Goal: Transaction & Acquisition: Purchase product/service

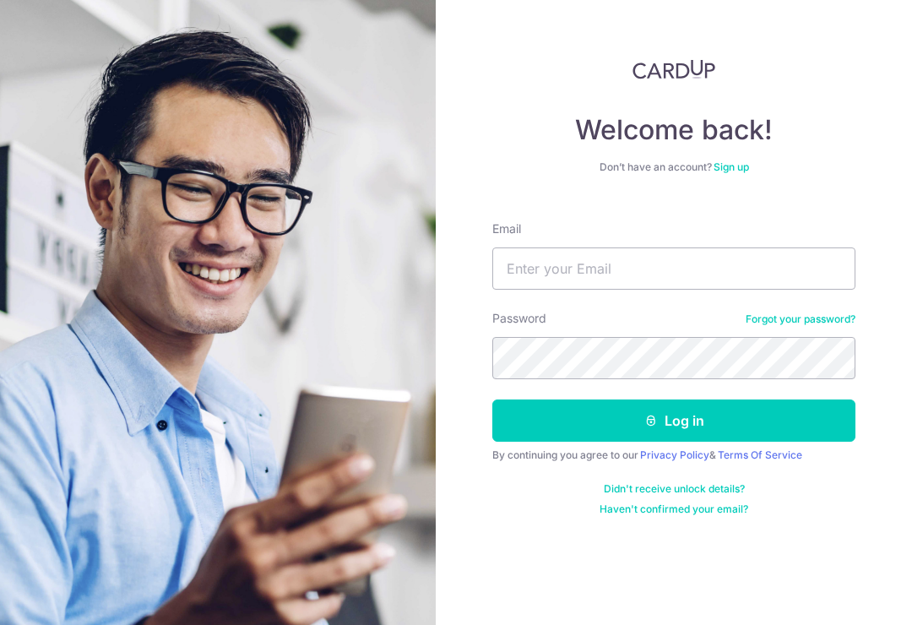
click at [714, 256] on input "Email" at bounding box center [673, 268] width 363 height 42
type input "[EMAIL_ADDRESS][DOMAIN_NAME]"
click at [674, 420] on button "Log in" at bounding box center [673, 420] width 363 height 42
click at [798, 416] on button "Log in" at bounding box center [673, 420] width 363 height 42
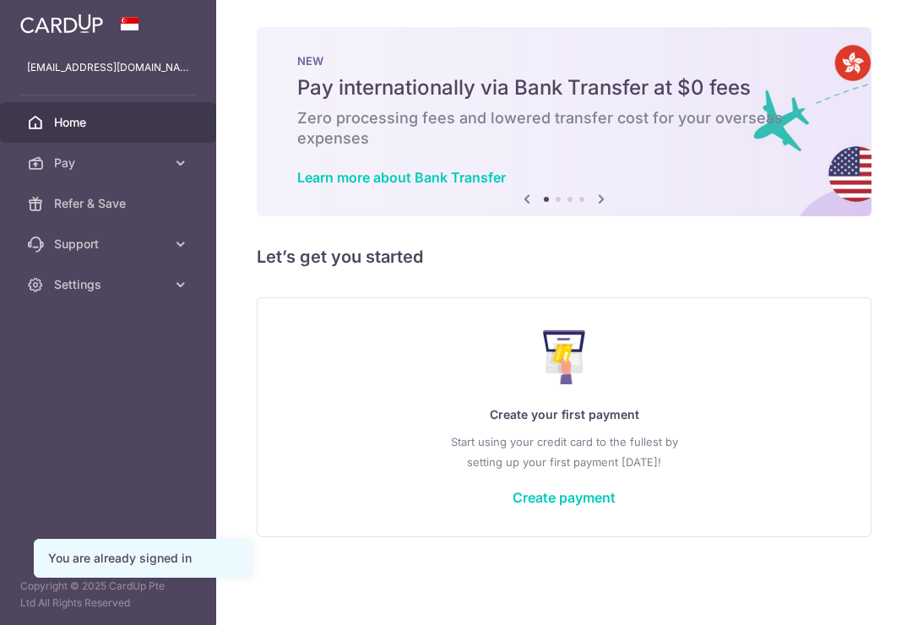
scroll to position [34, 0]
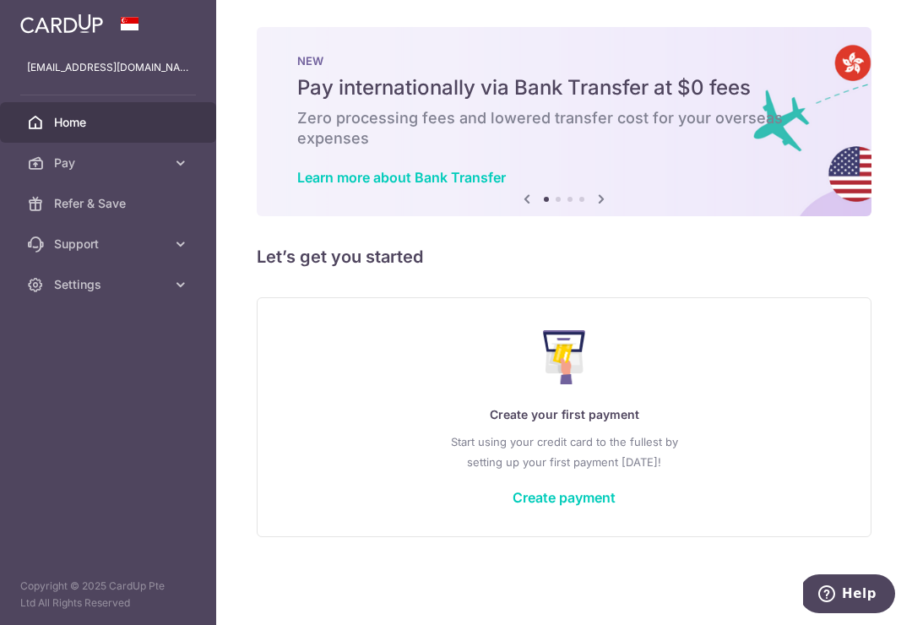
click at [512, 506] on link "Create payment" at bounding box center [563, 497] width 103 height 17
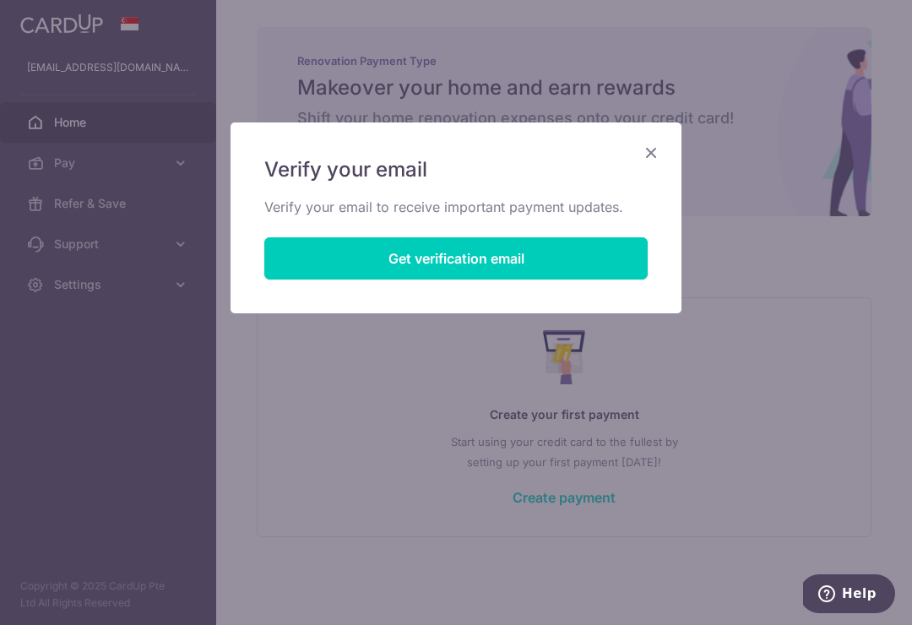
click at [617, 263] on button "Get verification email" at bounding box center [455, 258] width 383 height 42
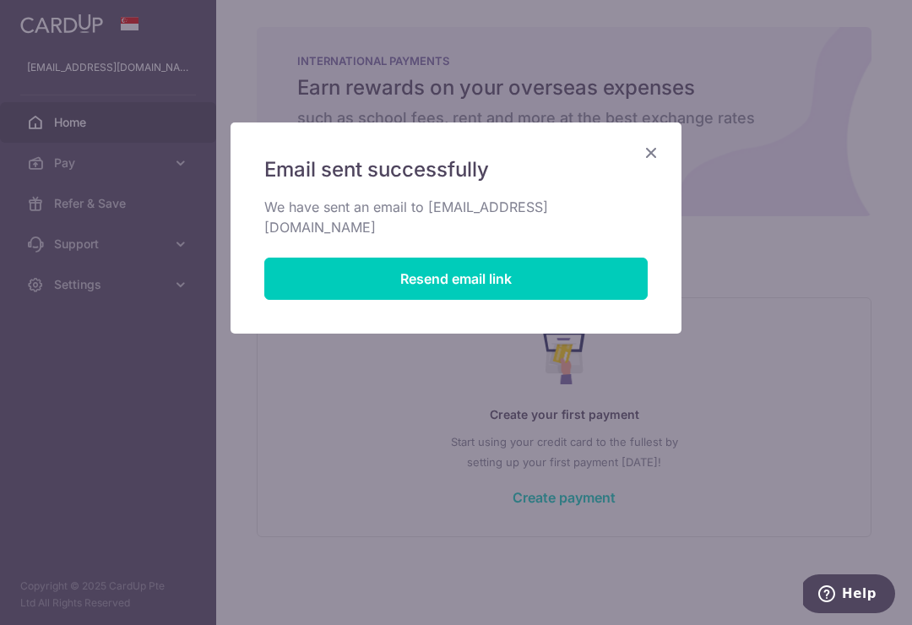
click at [654, 159] on icon "Close" at bounding box center [651, 152] width 20 height 21
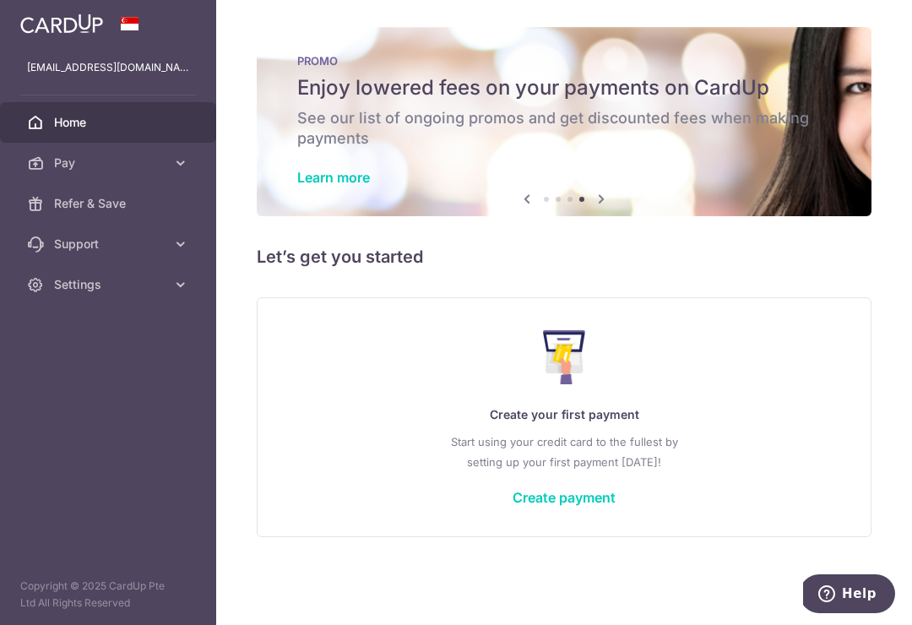
scroll to position [-3, 0]
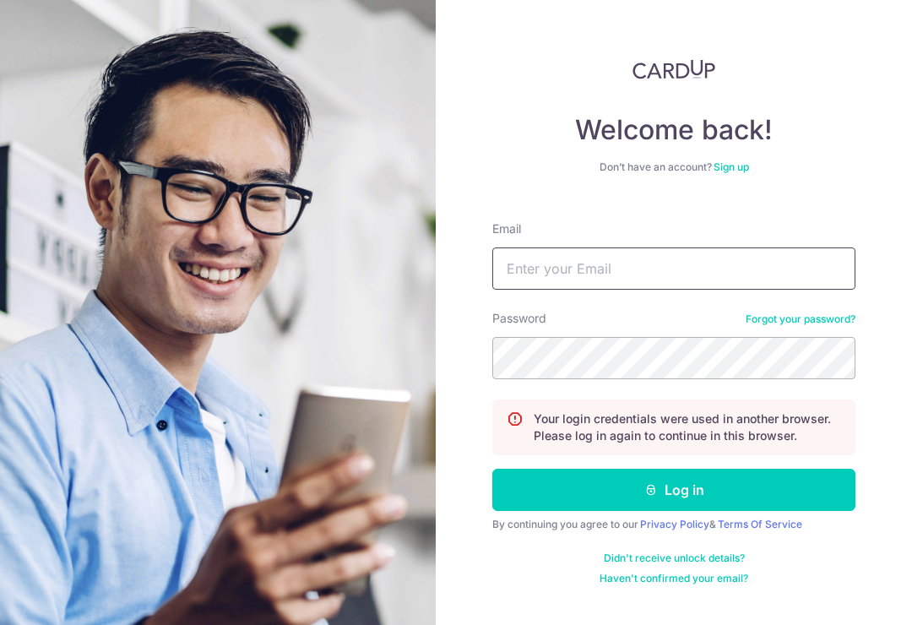
type input "[EMAIL_ADDRESS][DOMAIN_NAME]"
click at [796, 471] on button "Log in" at bounding box center [673, 490] width 363 height 42
click at [826, 490] on button "Log in" at bounding box center [673, 490] width 363 height 42
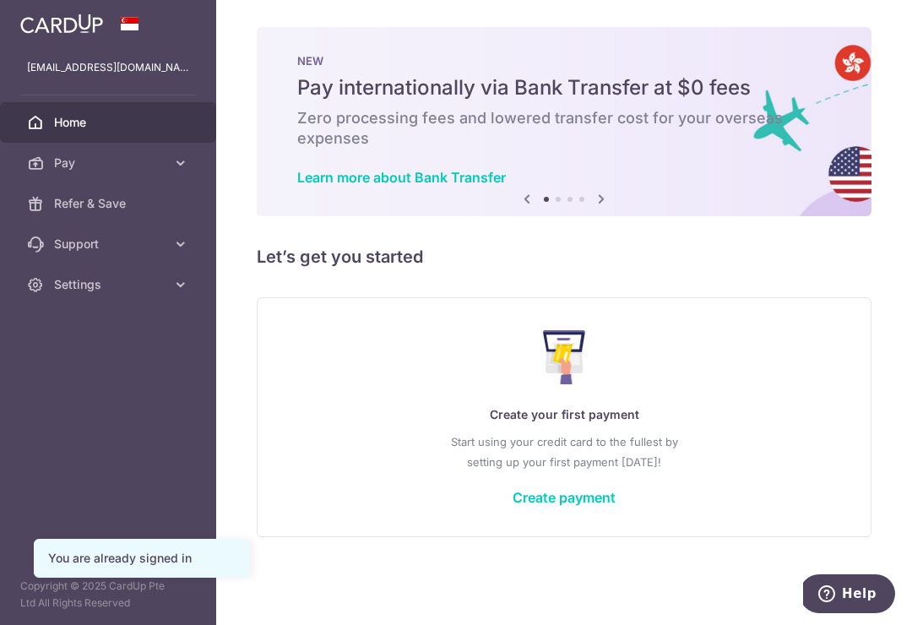
click at [0, 0] on icon "button" at bounding box center [0, 0] width 0 height 0
click at [283, 473] on div "Create your first payment Start using your credit card to the fullest by settin…" at bounding box center [564, 417] width 572 height 200
click at [615, 506] on link "Create payment" at bounding box center [563, 497] width 103 height 17
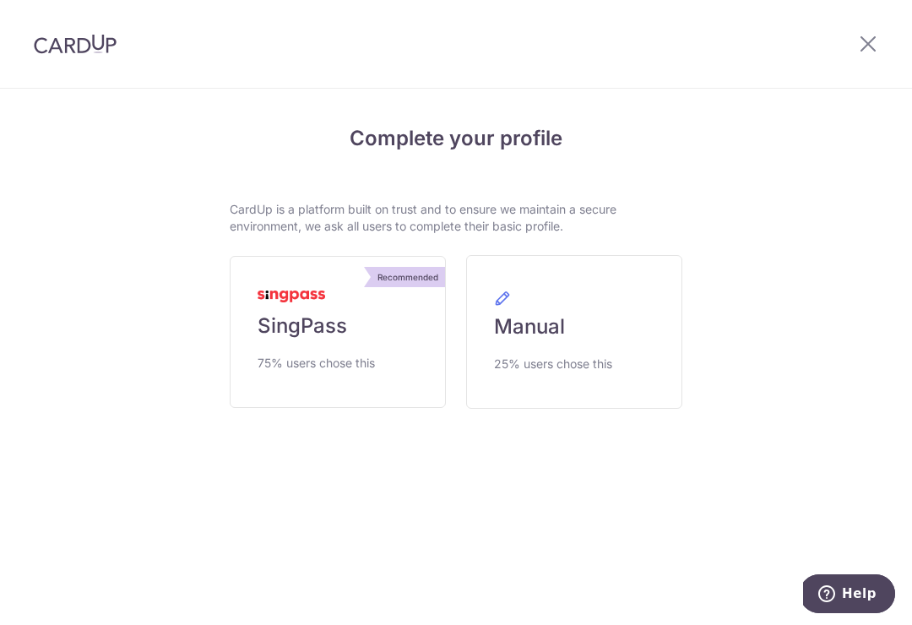
click at [361, 329] on link "Recommended SingPass 75% users chose this" at bounding box center [338, 332] width 216 height 152
click at [349, 340] on link "Recommended SingPass 75% users chose this" at bounding box center [338, 332] width 216 height 152
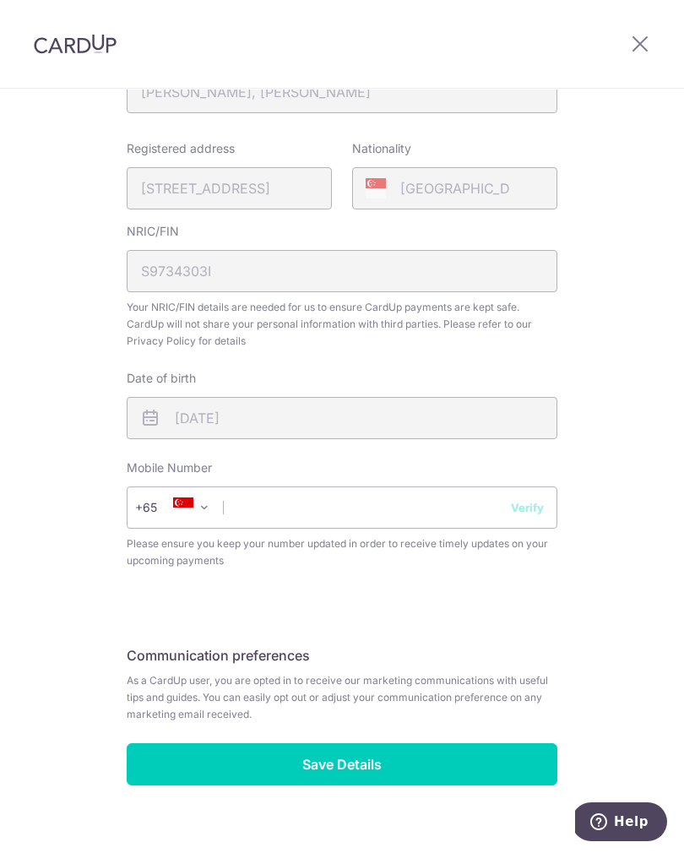
scroll to position [385, 0]
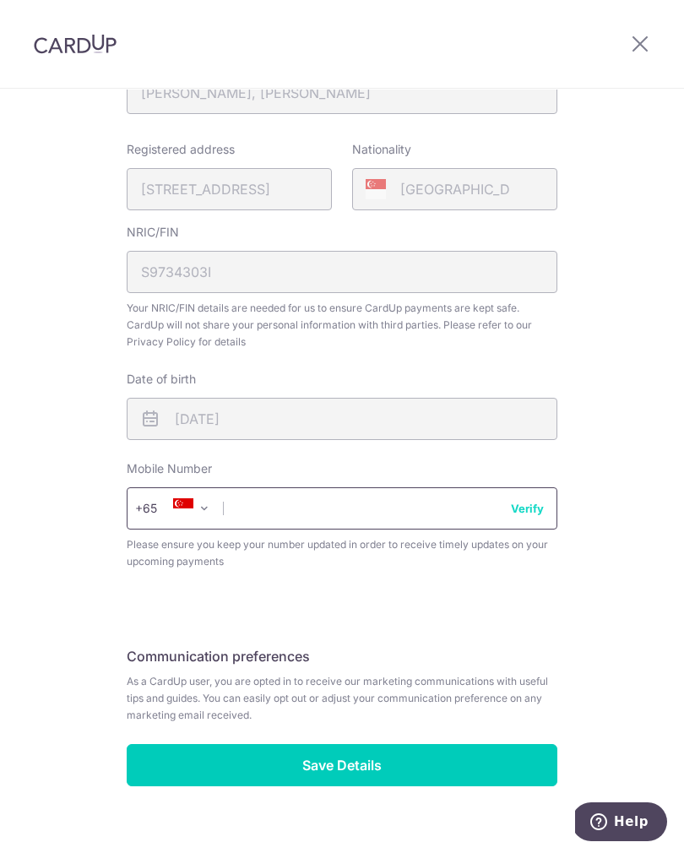
click at [478, 515] on input "text" at bounding box center [342, 508] width 431 height 42
type input "97384378"
click at [527, 508] on button "Verify" at bounding box center [527, 508] width 33 height 17
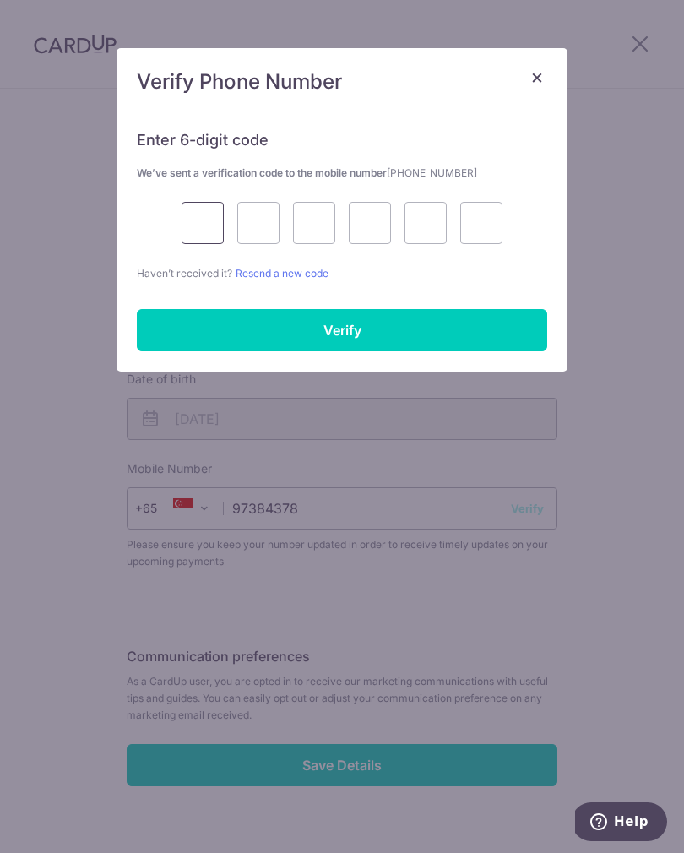
click at [182, 231] on input "text" at bounding box center [202, 223] width 42 height 42
type input "8"
type input "9"
type input "1"
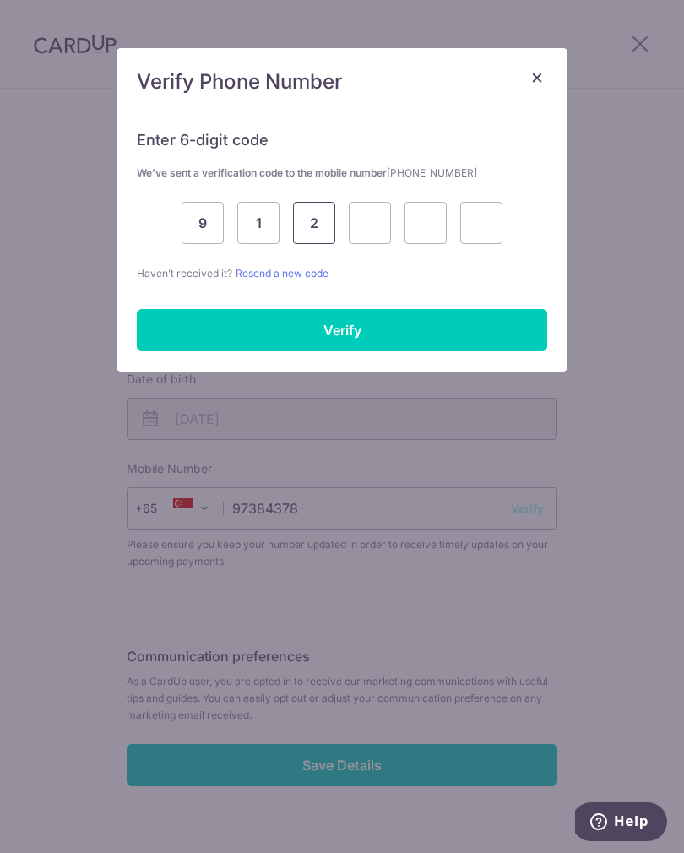
type input "2"
type input "6"
type input "5"
type input "6"
click at [445, 342] on input "Verify" at bounding box center [342, 330] width 410 height 42
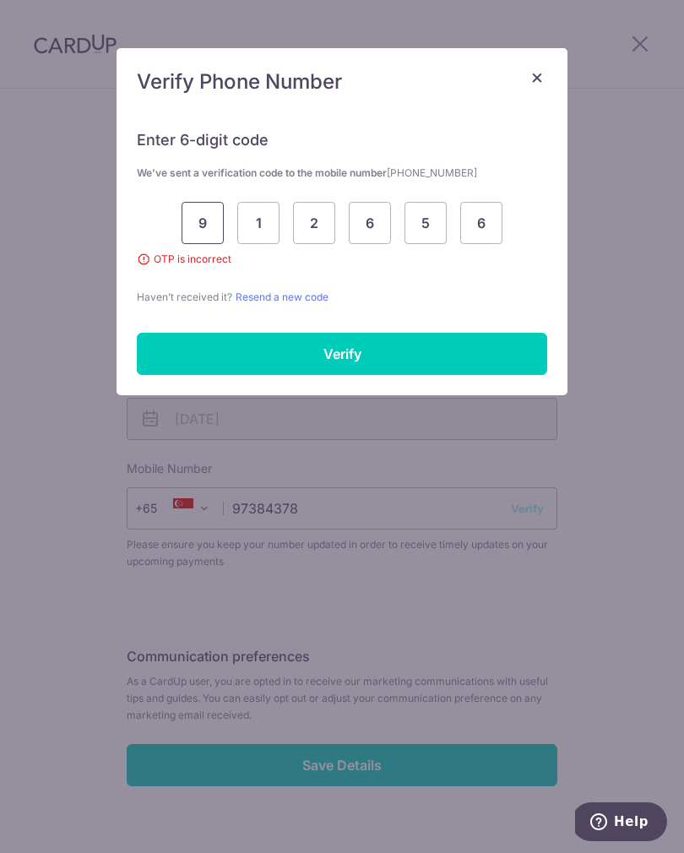
click at [207, 219] on input "9" at bounding box center [202, 223] width 42 height 42
type input "8"
click at [420, 358] on input "Verify" at bounding box center [342, 354] width 410 height 42
click at [327, 224] on input "2" at bounding box center [314, 223] width 42 height 42
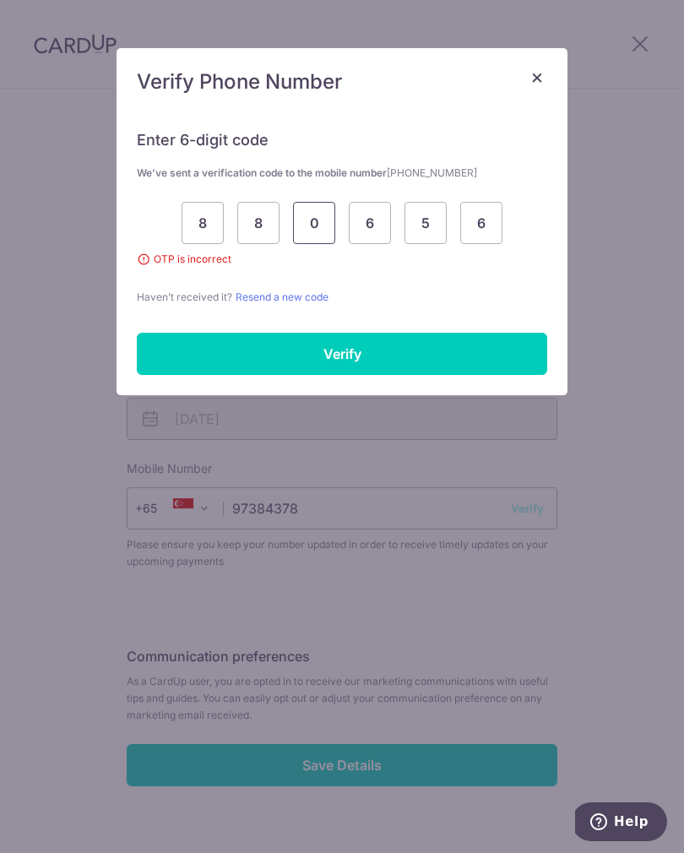
type input "0"
type input "9"
type input "6"
type input "1"
click at [375, 363] on input "Verify" at bounding box center [342, 354] width 410 height 42
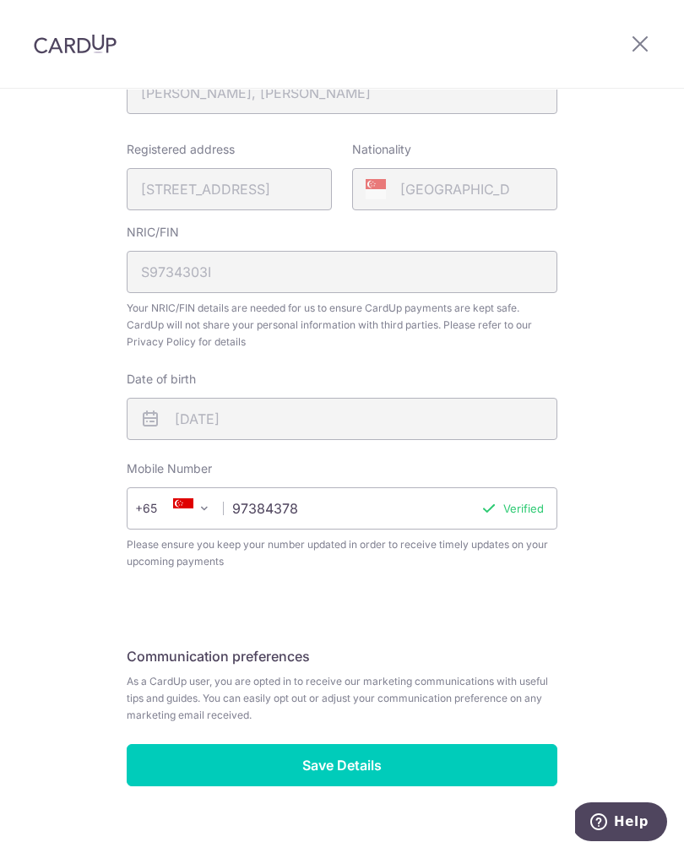
click at [369, 763] on input "Save Details" at bounding box center [342, 765] width 431 height 42
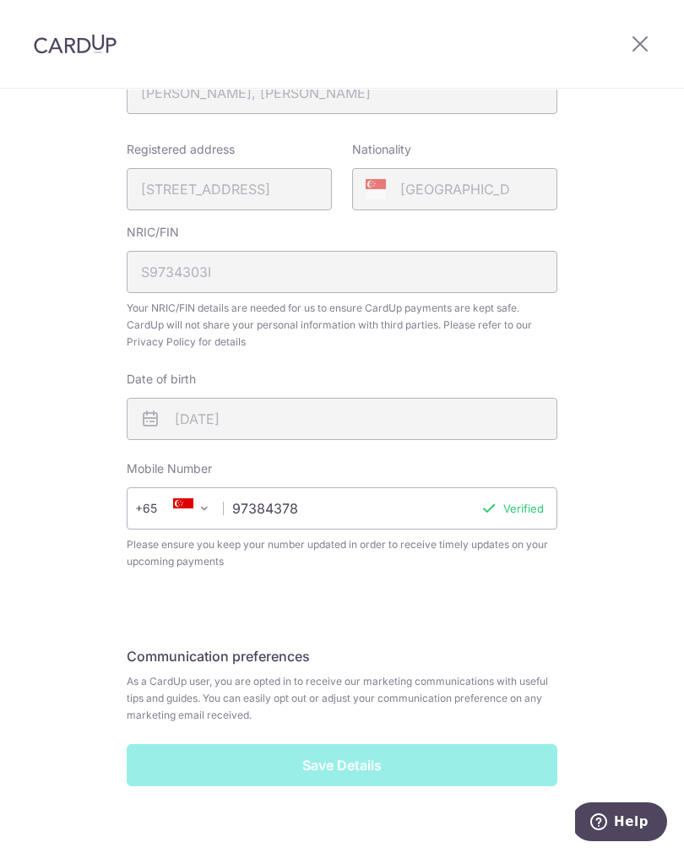
click at [306, 764] on div "Save Details" at bounding box center [341, 765] width 451 height 42
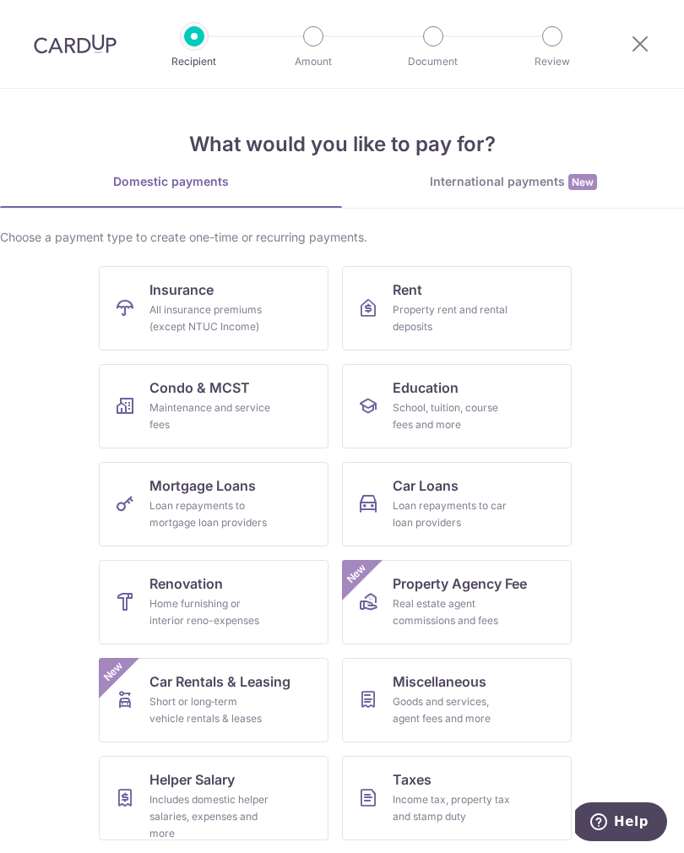
click at [264, 318] on div "All insurance premiums (except NTUC Income)" at bounding box center [210, 318] width 122 height 34
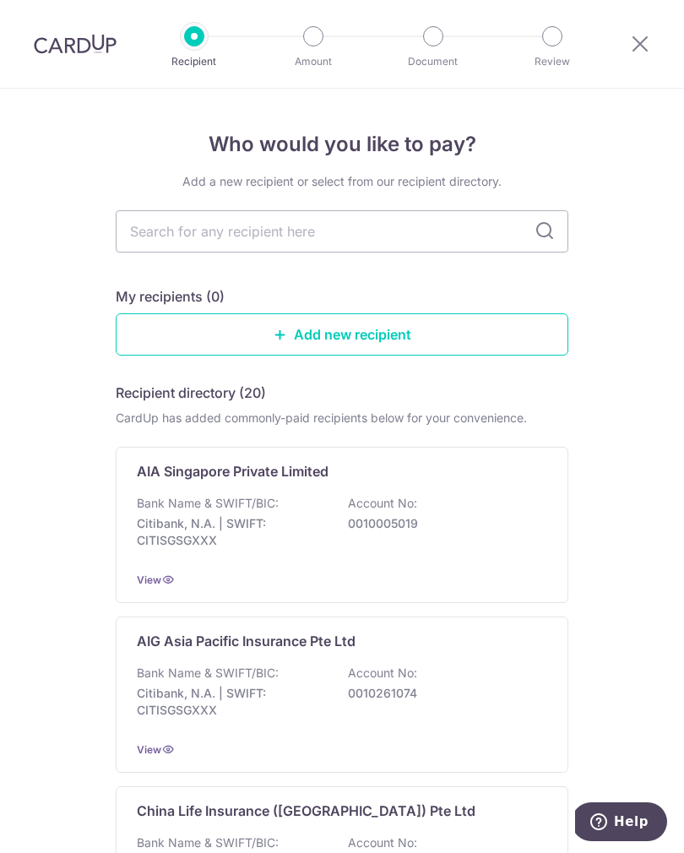
click at [446, 230] on input "text" at bounding box center [342, 231] width 452 height 42
type input "A"
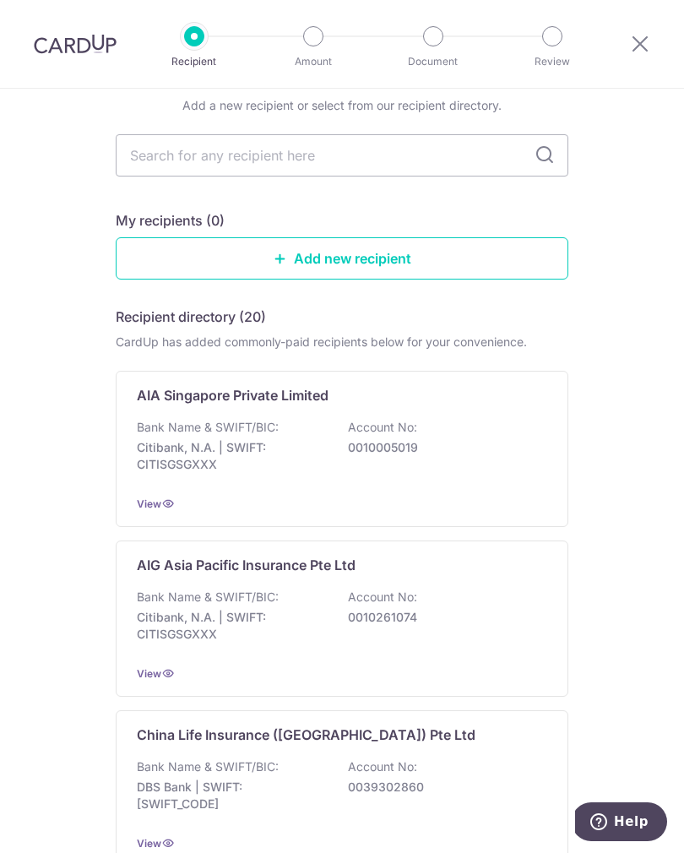
scroll to position [73, 0]
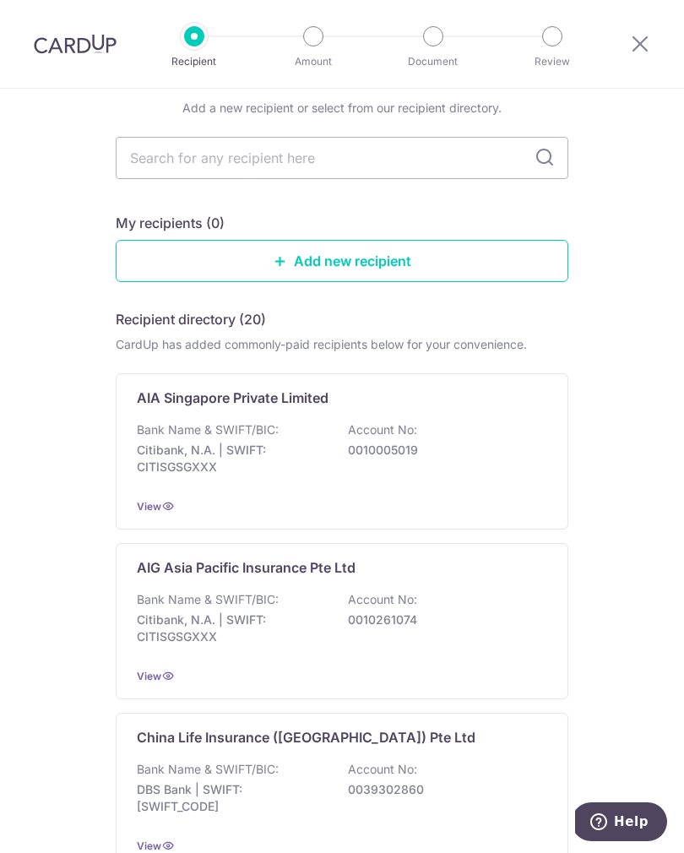
click at [450, 268] on link "Add new recipient" at bounding box center [342, 261] width 452 height 42
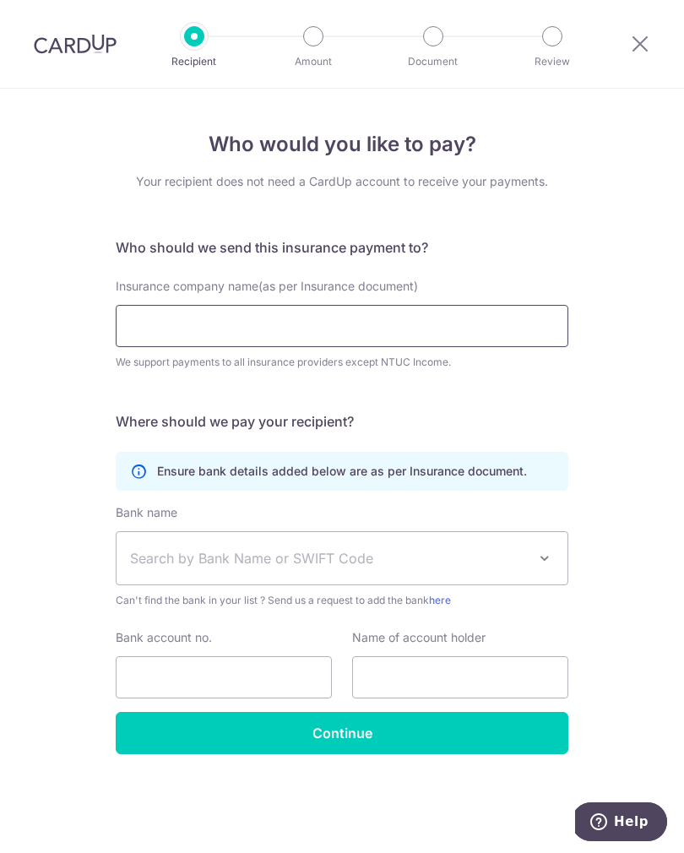
click at [468, 327] on input "Insurance company name(as per Insurance document)" at bounding box center [342, 326] width 452 height 42
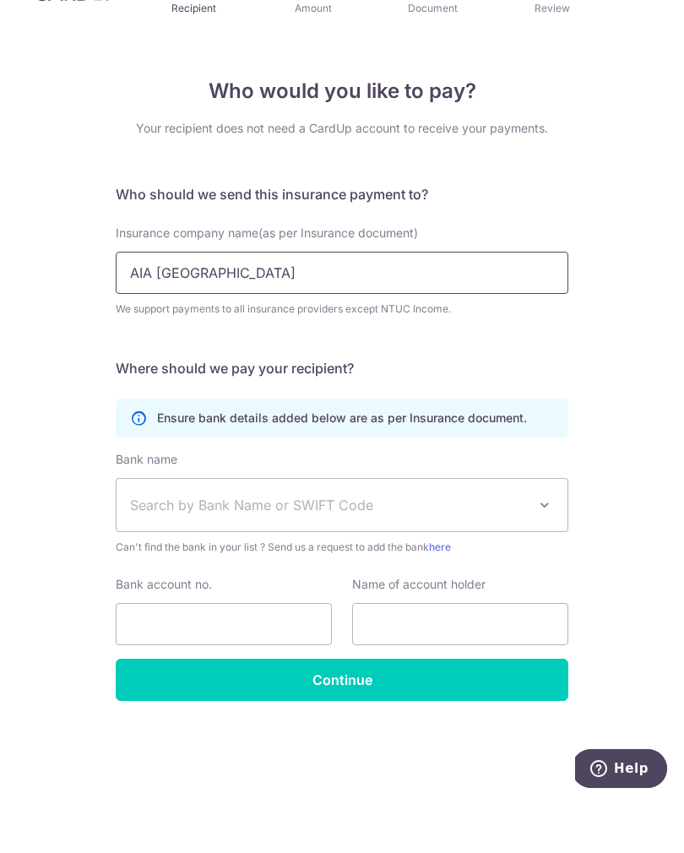
type input "AIA Singapore"
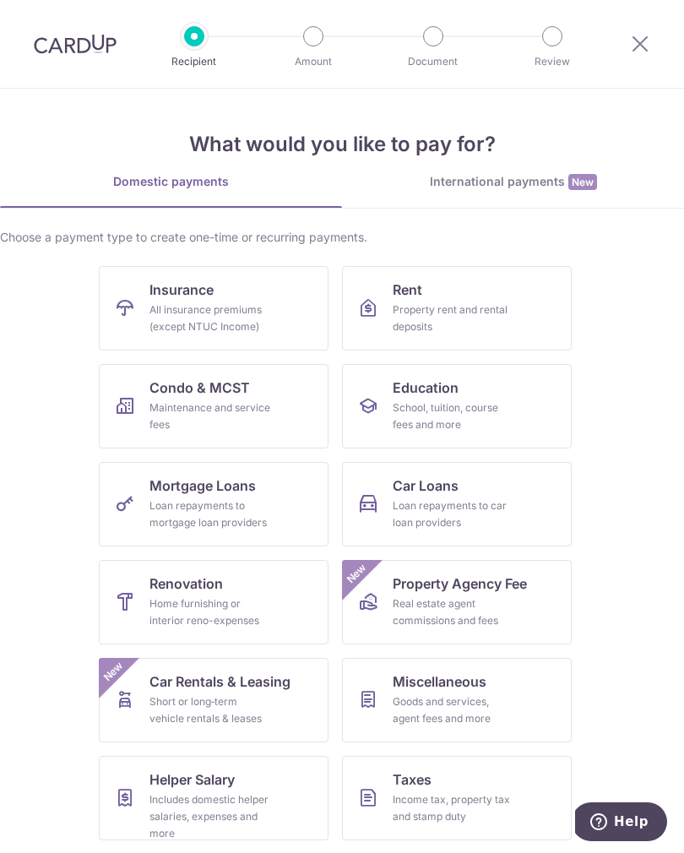
click at [277, 317] on link "Insurance All insurance premiums (except NTUC Income)" at bounding box center [214, 308] width 230 height 84
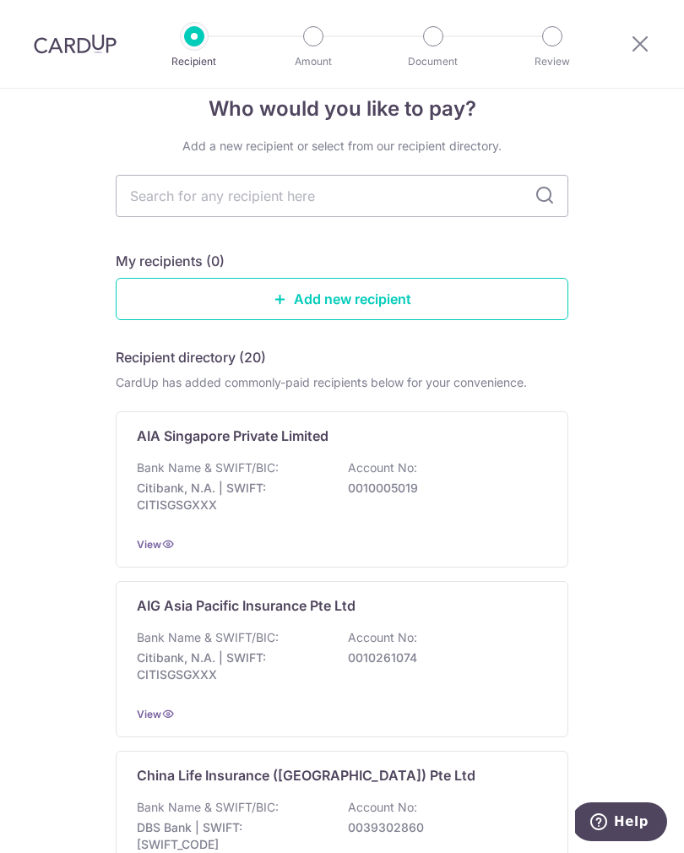
scroll to position [36, 0]
click at [144, 544] on span "View" at bounding box center [149, 543] width 24 height 13
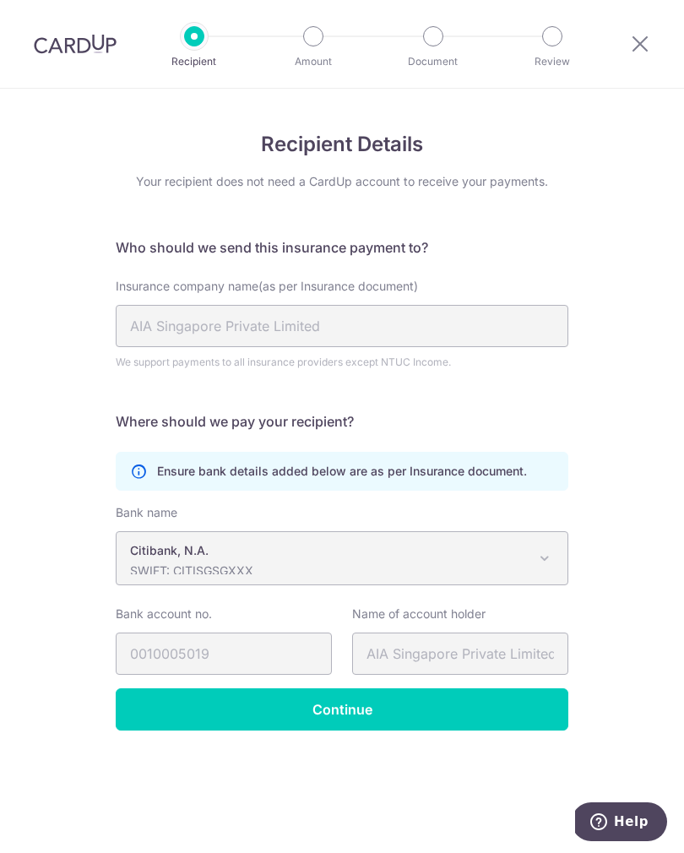
click at [472, 717] on input "Continue" at bounding box center [342, 709] width 452 height 42
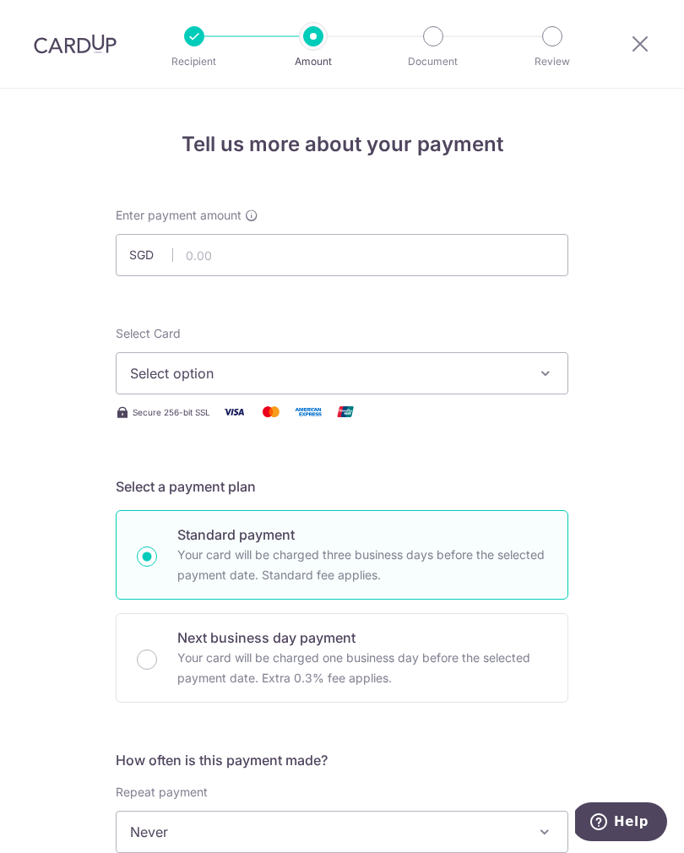
click at [538, 371] on icon "button" at bounding box center [545, 373] width 17 height 17
click at [499, 266] on div at bounding box center [342, 426] width 684 height 853
click at [517, 257] on input "text" at bounding box center [342, 255] width 452 height 42
click at [550, 383] on button "Select option" at bounding box center [342, 373] width 452 height 42
type input "1,124.94"
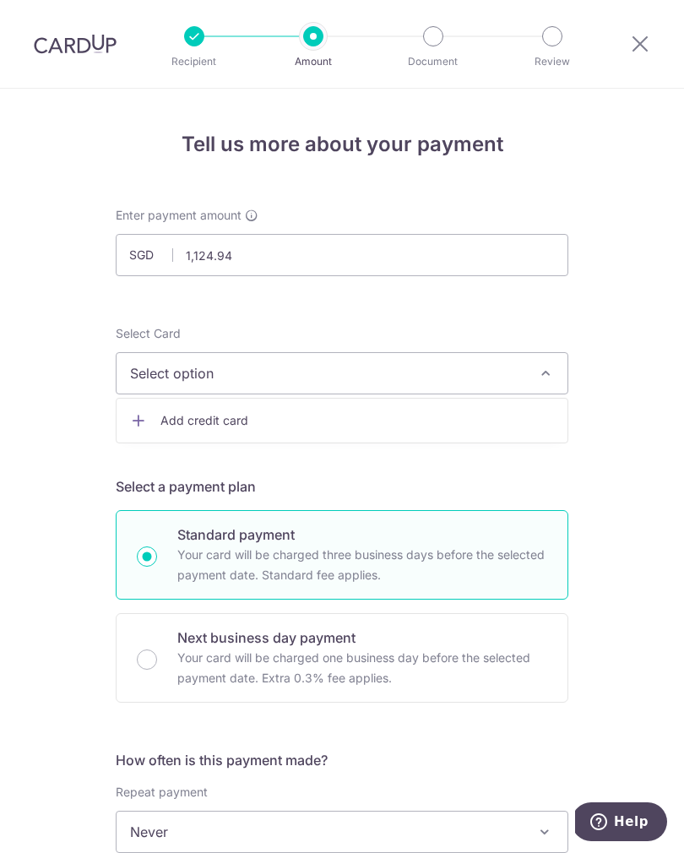
click at [505, 417] on span "Add credit card" at bounding box center [356, 420] width 393 height 17
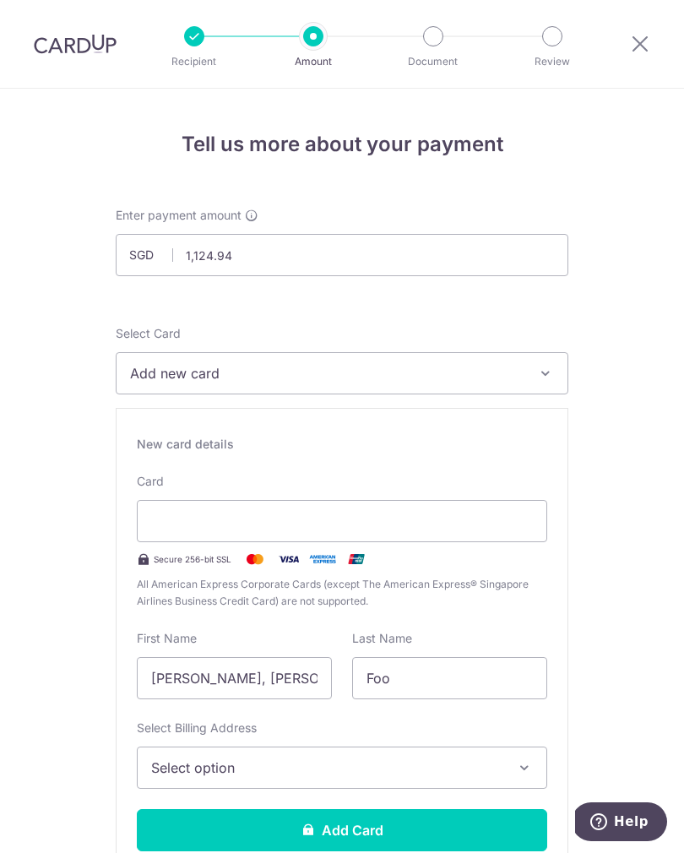
click at [377, 383] on button "Add new card" at bounding box center [342, 373] width 452 height 42
click at [370, 505] on div at bounding box center [342, 426] width 684 height 853
click at [355, 532] on div at bounding box center [342, 521] width 410 height 42
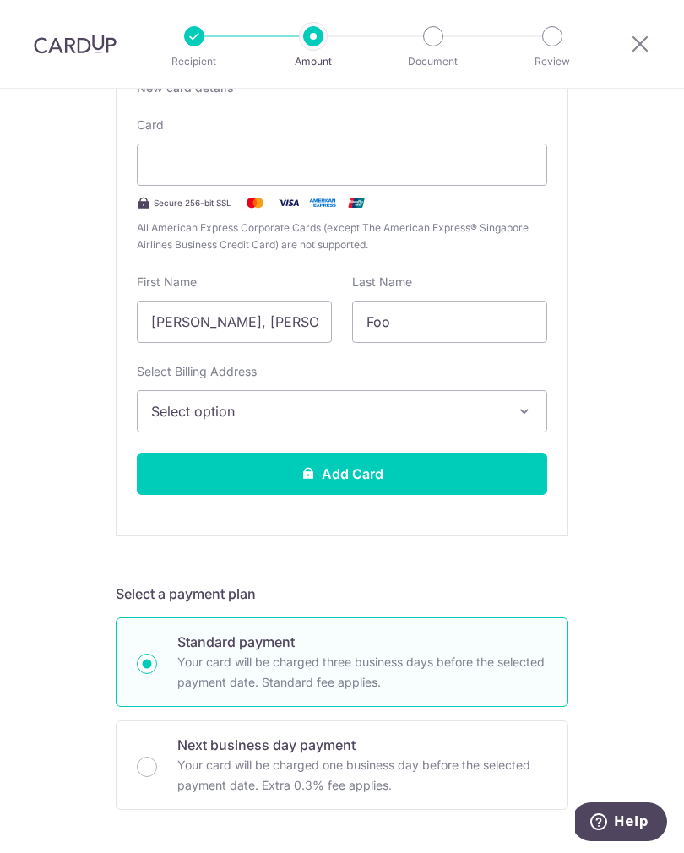
scroll to position [322, 0]
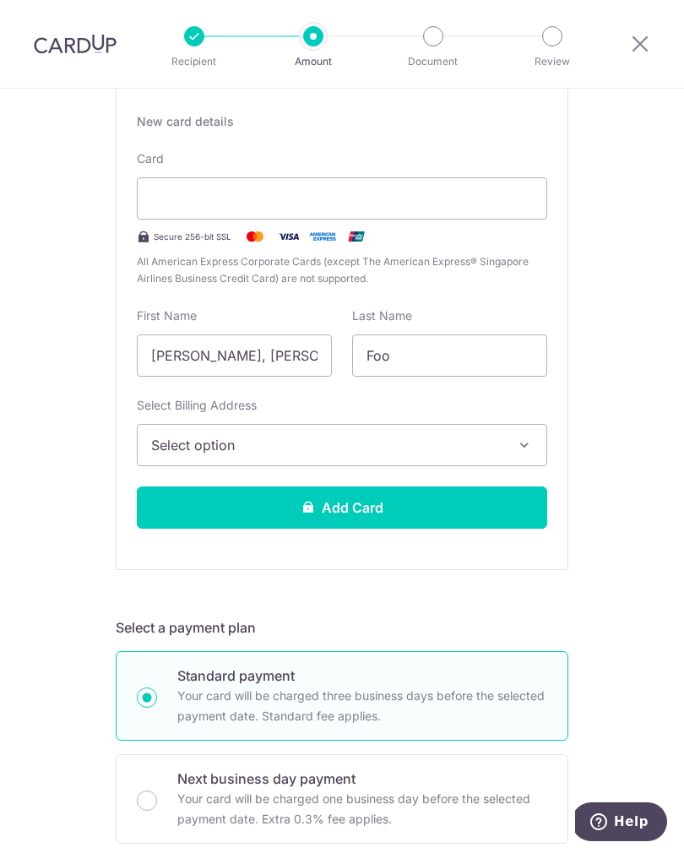
click at [501, 463] on button "Select option" at bounding box center [342, 445] width 410 height 42
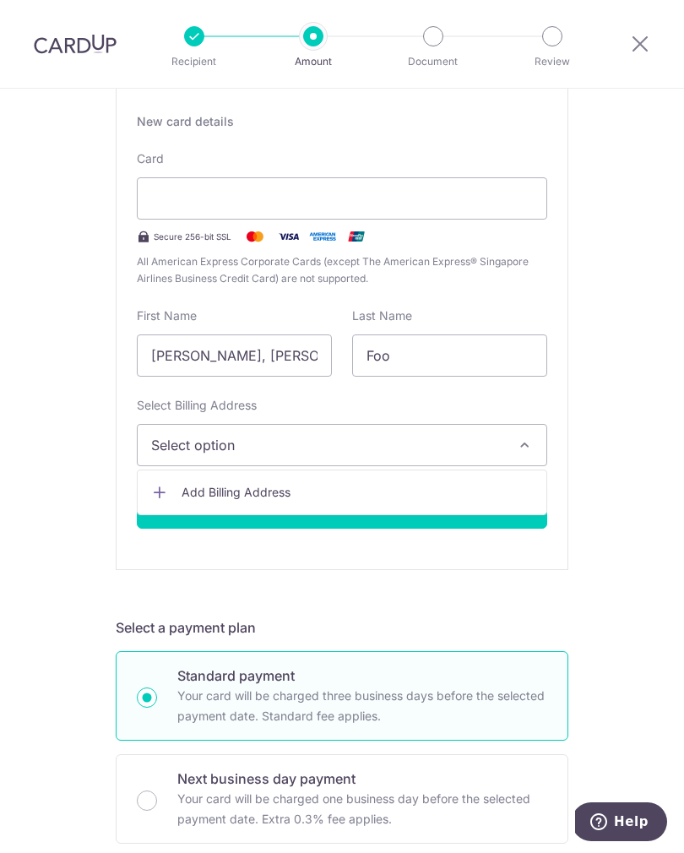
click at [491, 490] on span "Add Billing Address" at bounding box center [356, 492] width 351 height 17
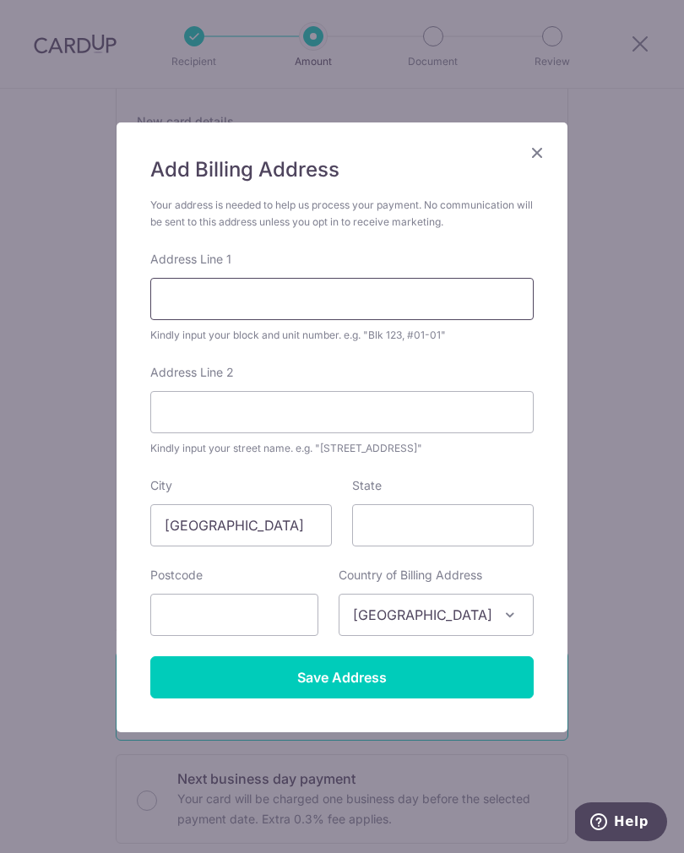
click at [469, 317] on input "Address Line 1" at bounding box center [341, 299] width 383 height 42
click at [168, 292] on input "Yishun Ring Road 08-4291" at bounding box center [341, 299] width 383 height 42
click at [161, 303] on input "Yishun Ring Road 08-4291" at bounding box center [341, 299] width 383 height 42
click at [204, 317] on input "Yishun Ring Road 08-4291" at bounding box center [341, 299] width 383 height 42
click at [164, 304] on input "Yishun Ring Road 08-4291" at bounding box center [341, 299] width 383 height 42
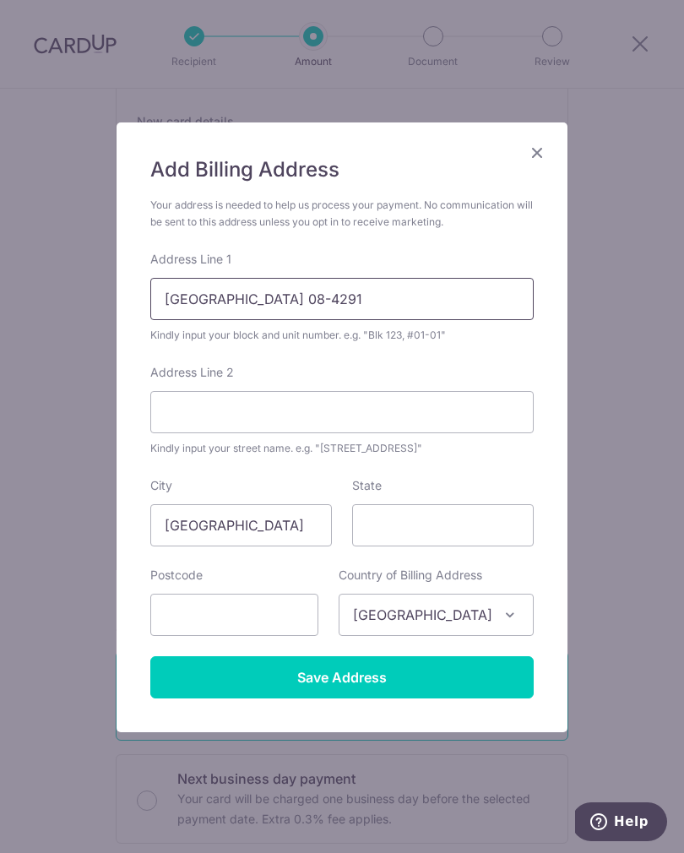
click at [184, 316] on input "Yishun Ring Road 08-4291" at bounding box center [341, 299] width 383 height 42
type input "805 Yishun Ring Road 08-4291"
click at [397, 408] on input "Address Line 2" at bounding box center [341, 412] width 383 height 42
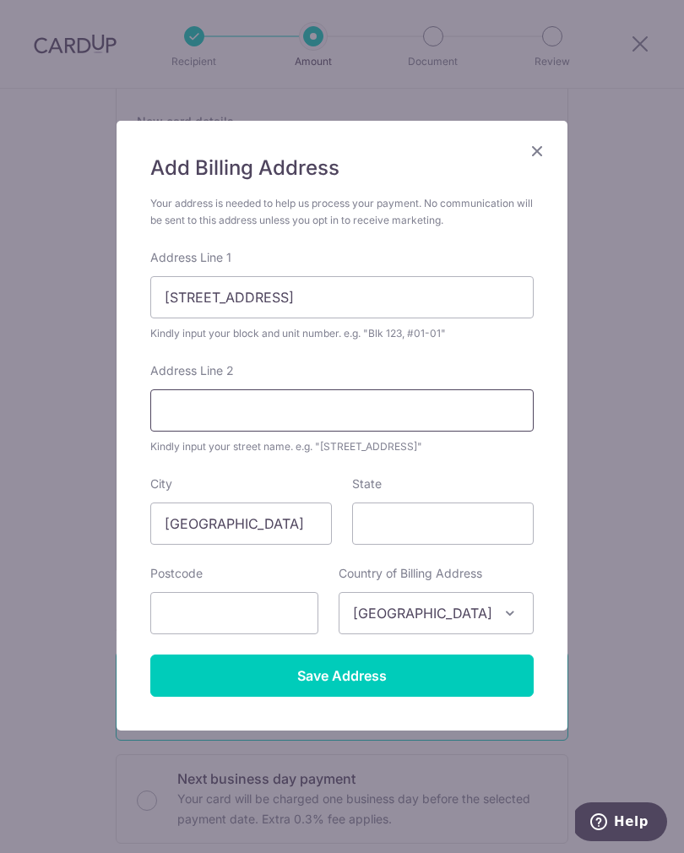
scroll to position [2, 0]
click at [482, 534] on input "State" at bounding box center [442, 523] width 181 height 42
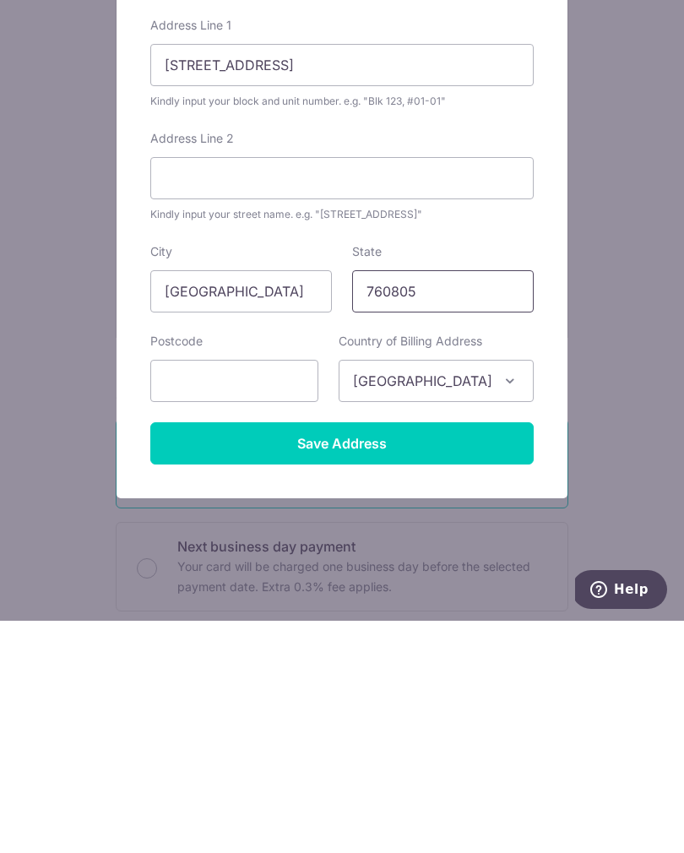
type input "760805"
click at [281, 592] on input "text" at bounding box center [234, 613] width 168 height 42
type input "760805"
click at [464, 502] on input "760805" at bounding box center [442, 523] width 181 height 42
type input "7"
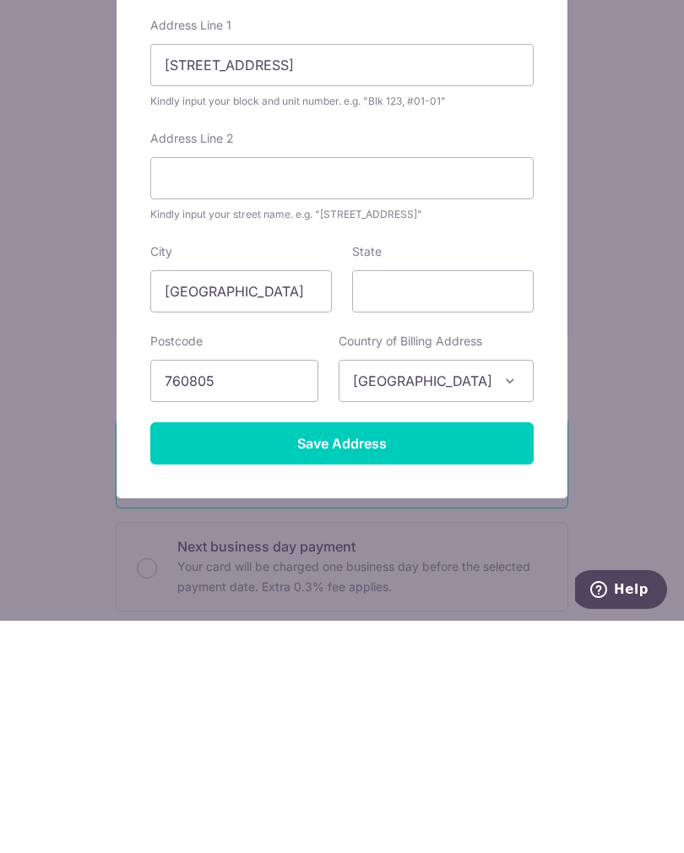
click at [495, 654] on input "Save Address" at bounding box center [341, 675] width 383 height 42
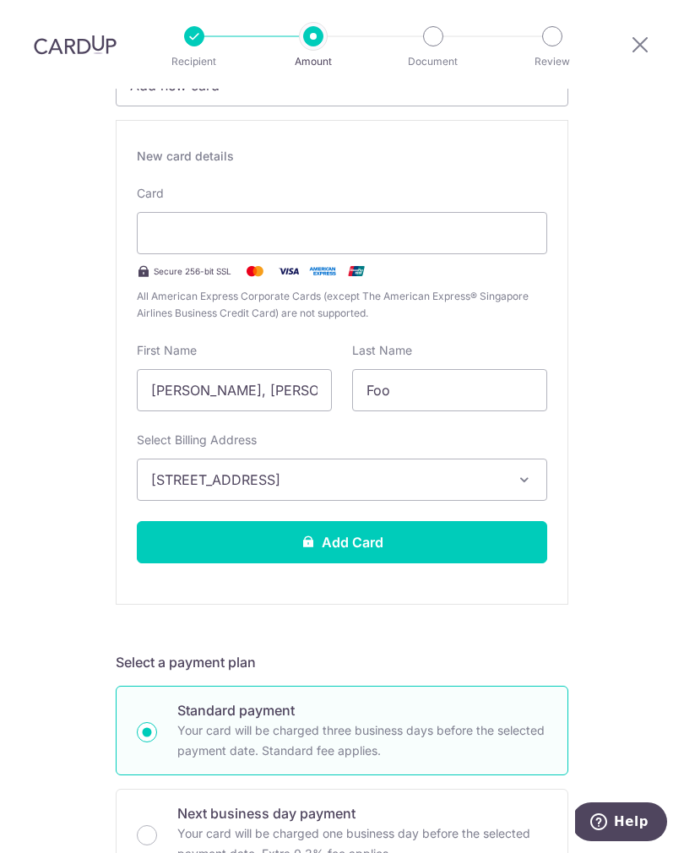
scroll to position [290, 0]
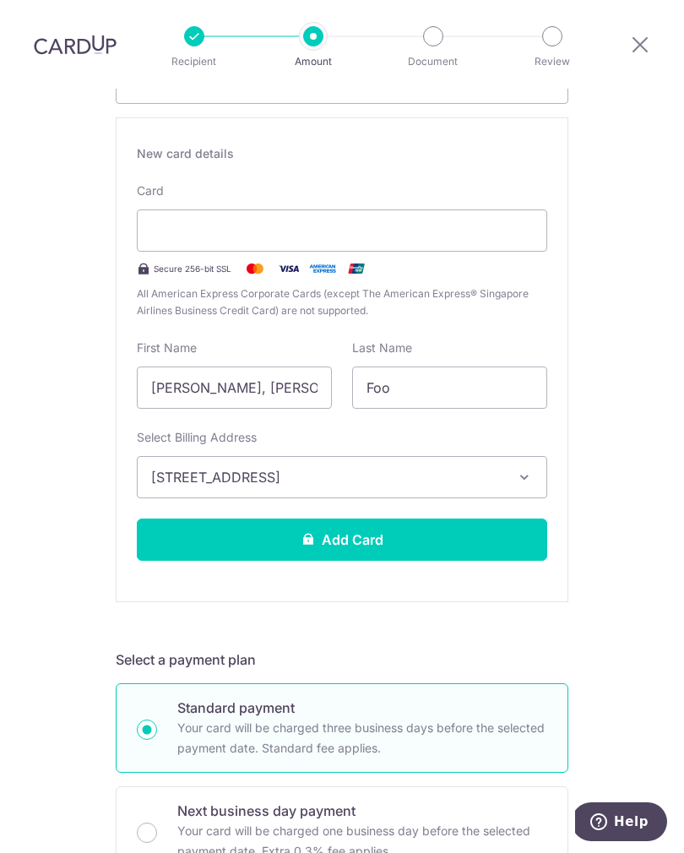
click at [502, 521] on button "Add Card" at bounding box center [342, 539] width 410 height 42
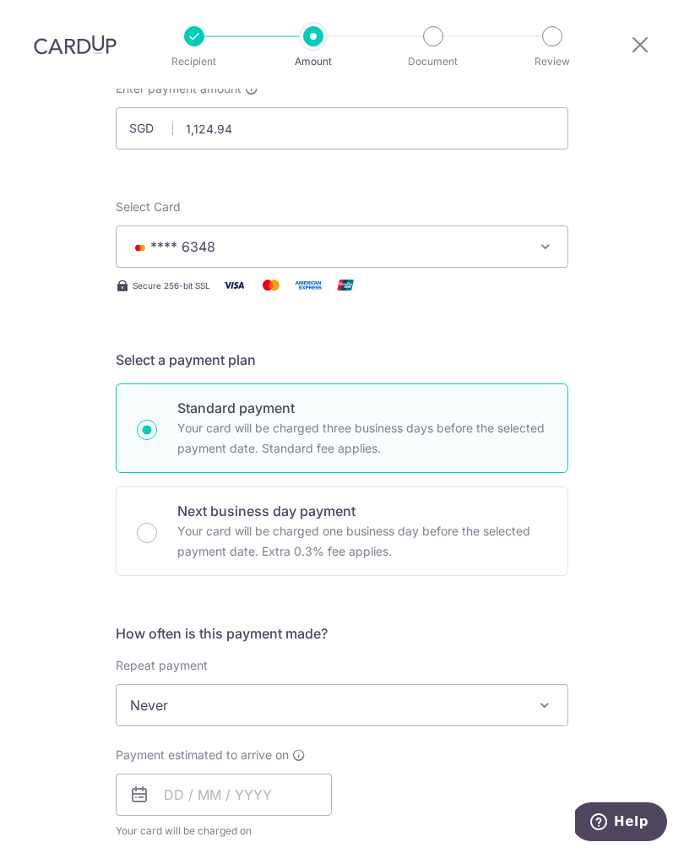
scroll to position [159, 0]
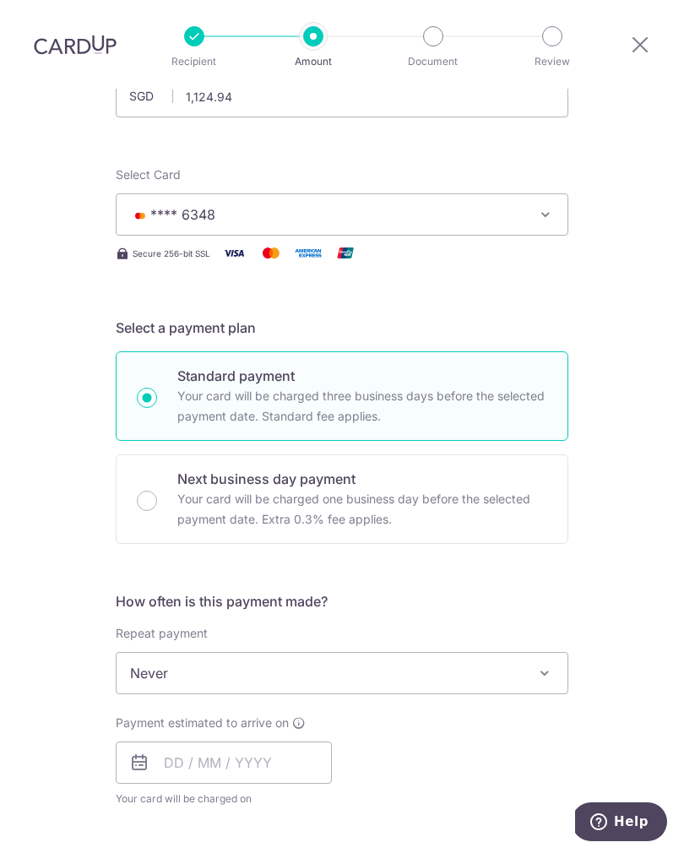
click at [544, 663] on span at bounding box center [544, 673] width 20 height 20
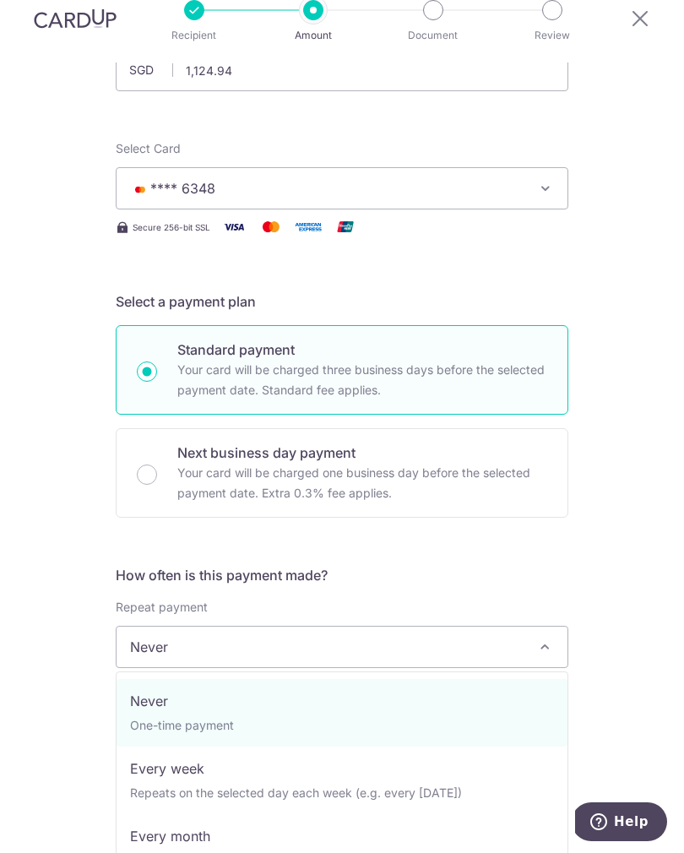
click at [584, 601] on div "Tell us more about your payment Enter payment amount SGD 1,124.94 1124.94 Card …" at bounding box center [342, 671] width 684 height 1535
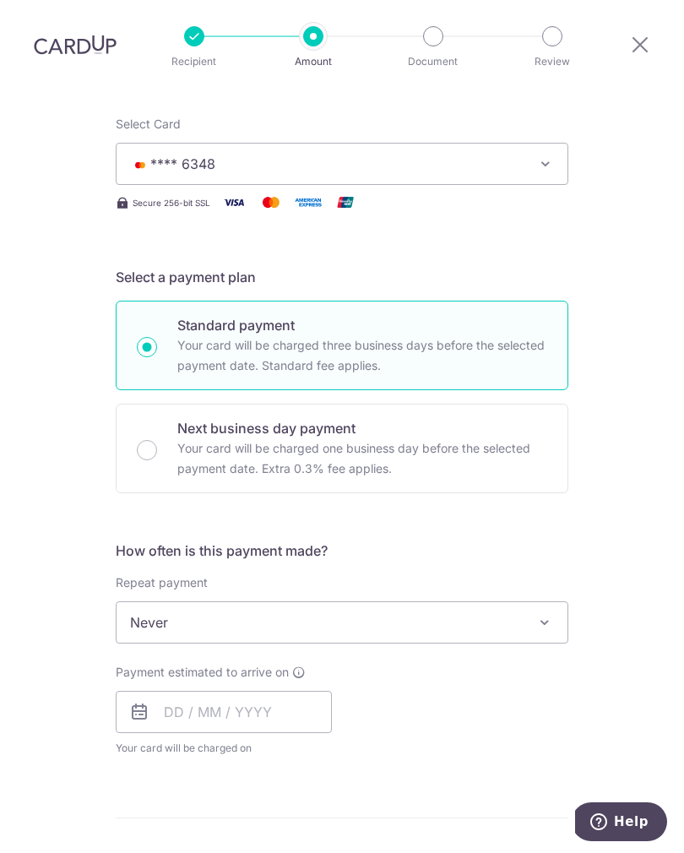
scroll to position [217, 0]
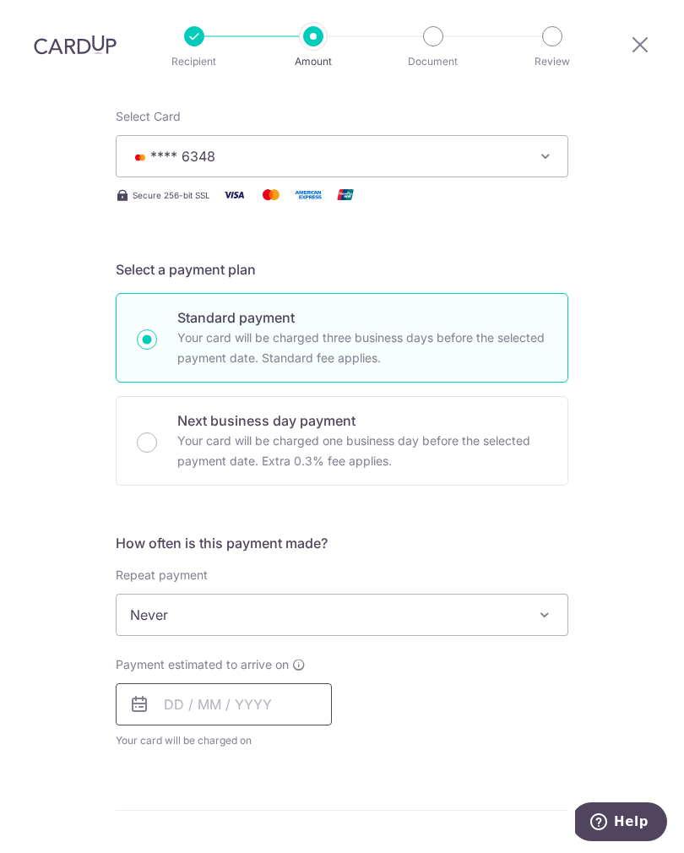
click at [298, 683] on input "text" at bounding box center [224, 704] width 216 height 42
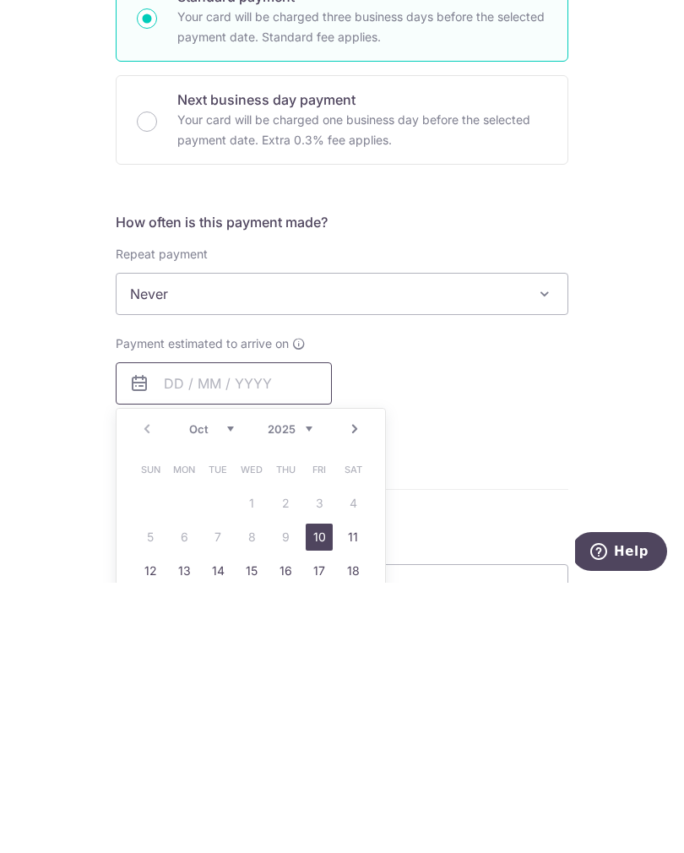
scroll to position [277, 0]
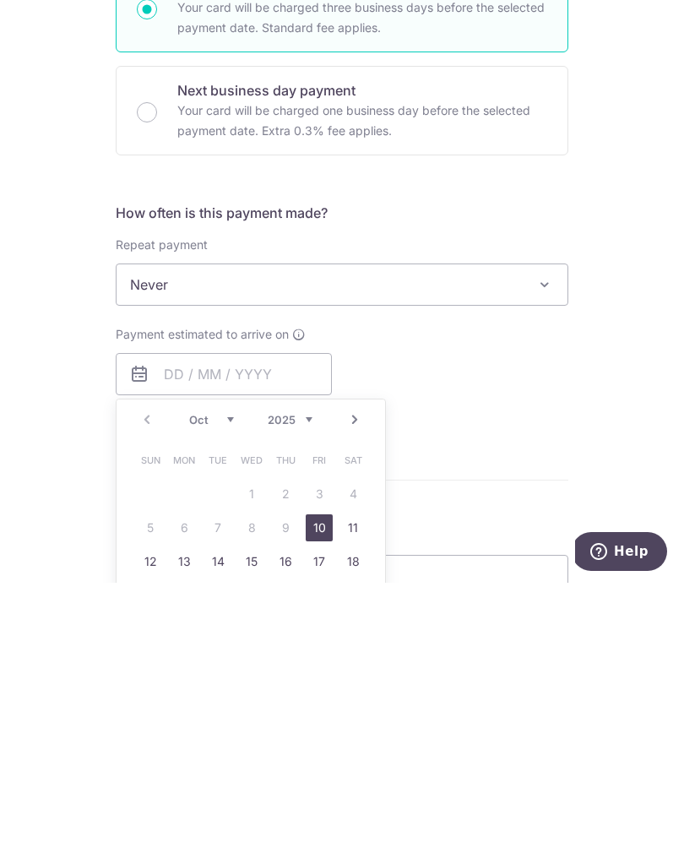
click at [312, 784] on link "10" at bounding box center [319, 797] width 27 height 27
type input "[DATE]"
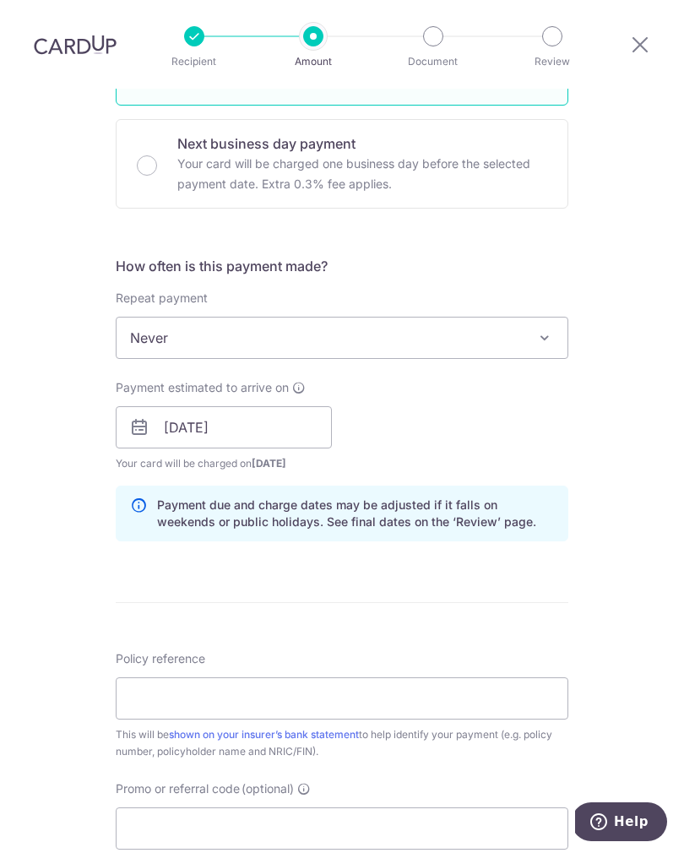
scroll to position [496, 0]
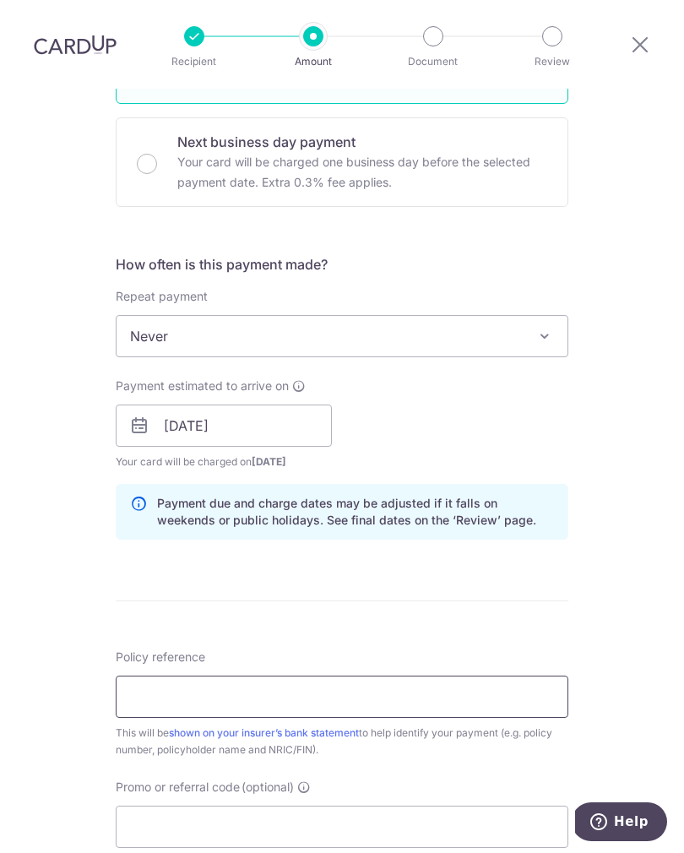
click at [470, 675] on input "Policy reference" at bounding box center [342, 696] width 452 height 42
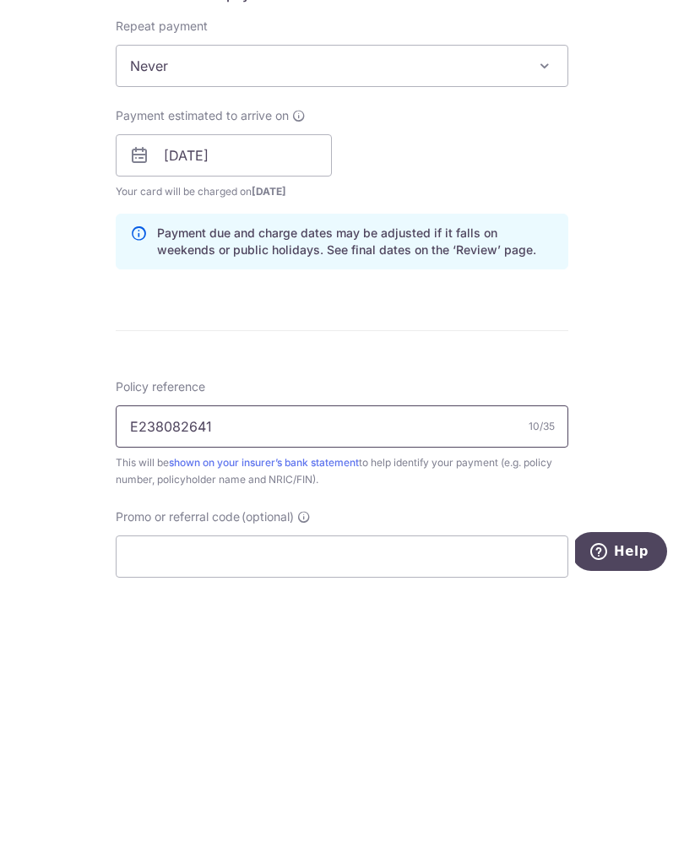
type input "E238082641"
click at [263, 805] on input "Promo or referral code (optional)" at bounding box center [342, 826] width 452 height 42
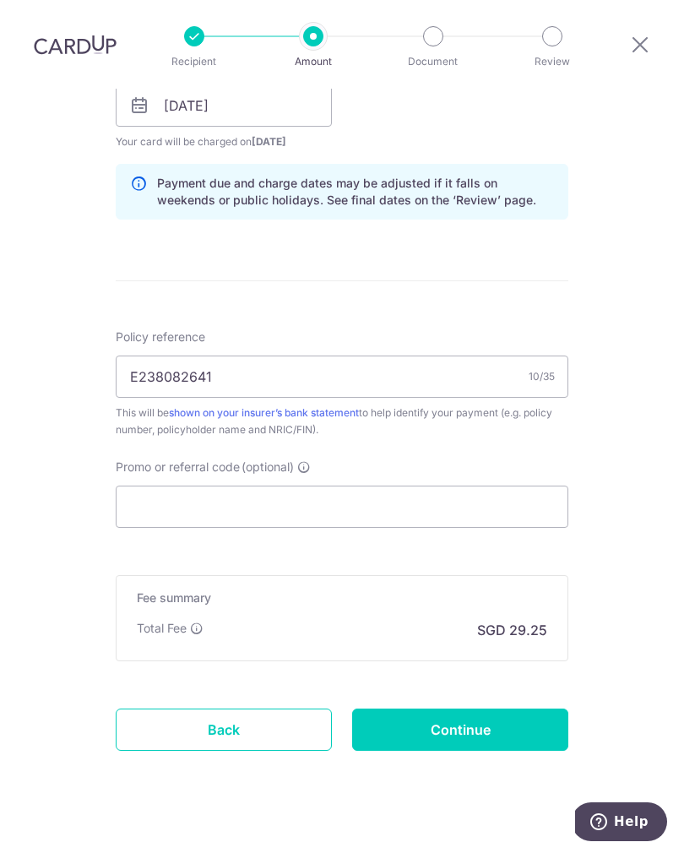
scroll to position [814, 0]
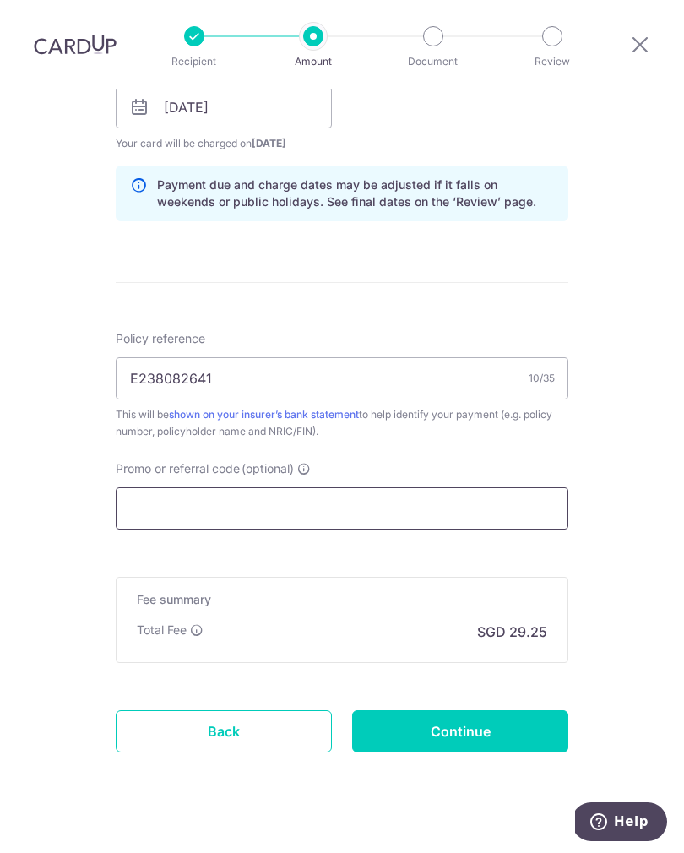
click at [448, 487] on input "Promo or referral code (optional)" at bounding box center [342, 508] width 452 height 42
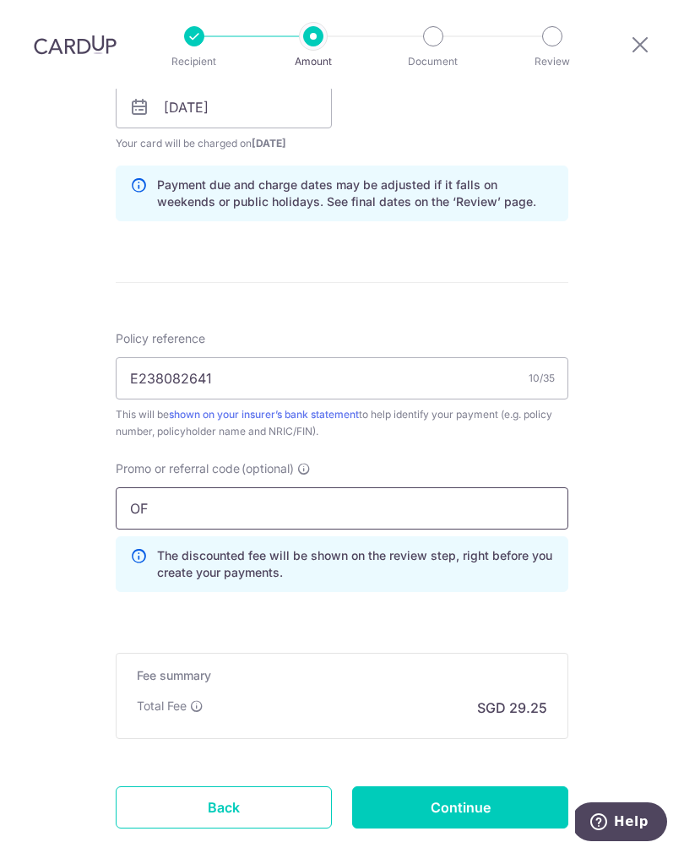
type input "O"
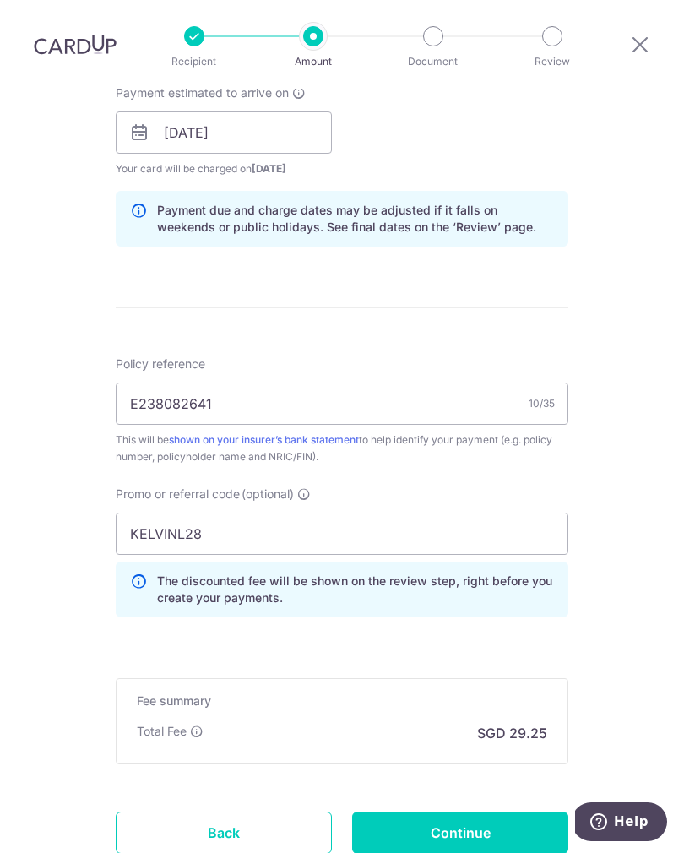
scroll to position [787, 0]
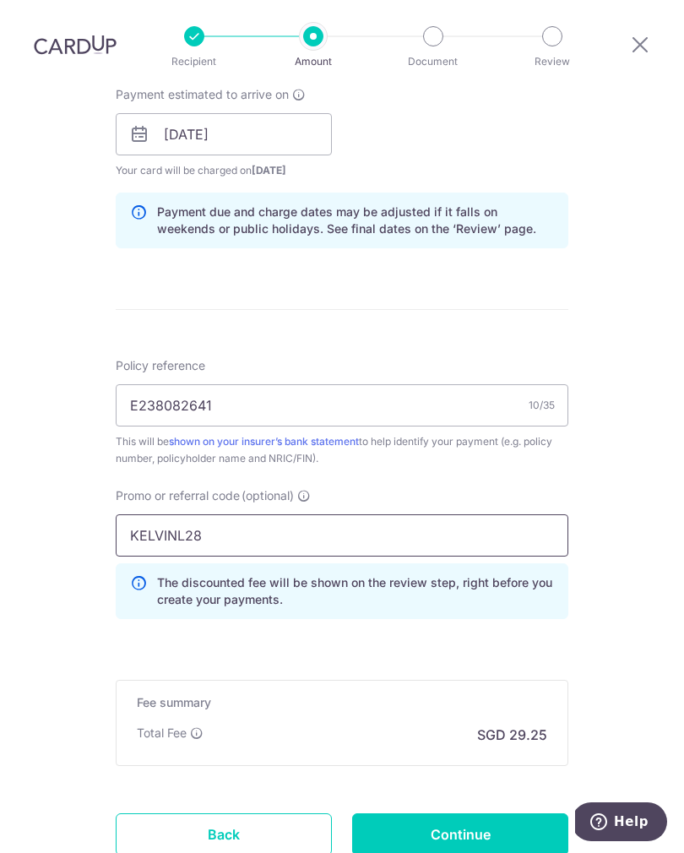
type input "KELVINL28"
click at [514, 813] on input "Continue" at bounding box center [460, 834] width 216 height 42
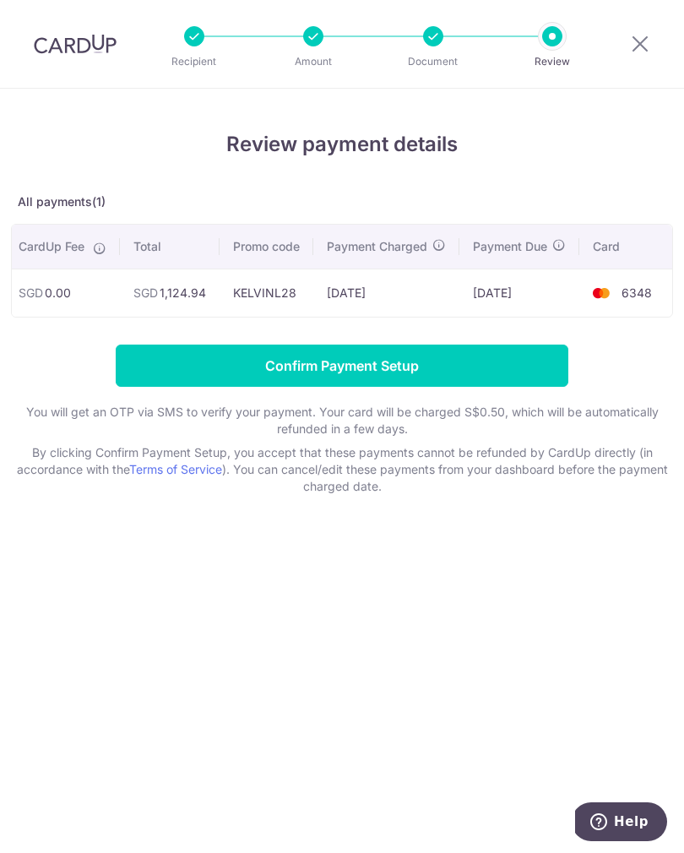
scroll to position [0, 312]
click at [483, 371] on input "Confirm Payment Setup" at bounding box center [342, 365] width 452 height 42
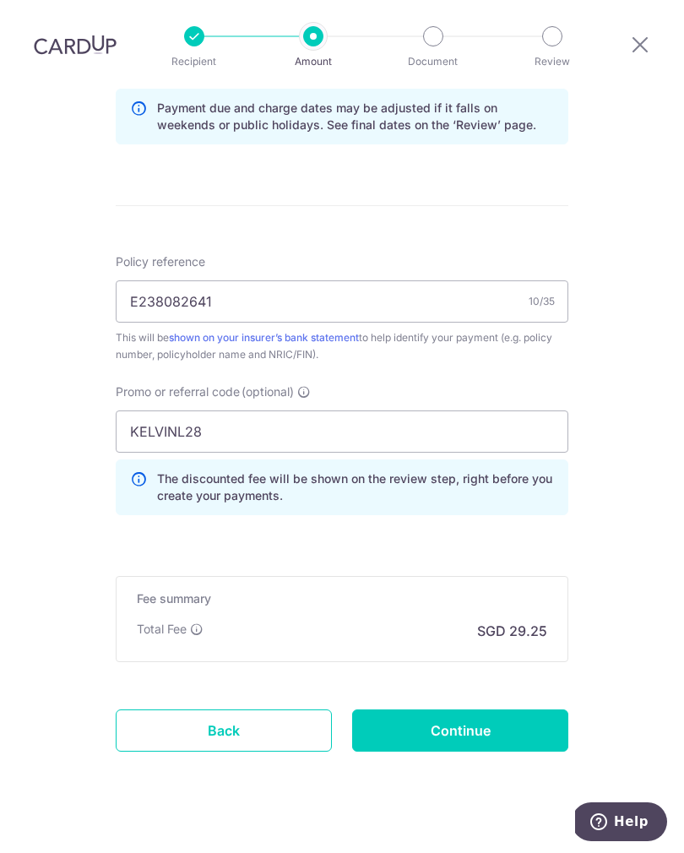
scroll to position [959, 0]
click at [422, 710] on input "Continue" at bounding box center [460, 731] width 216 height 42
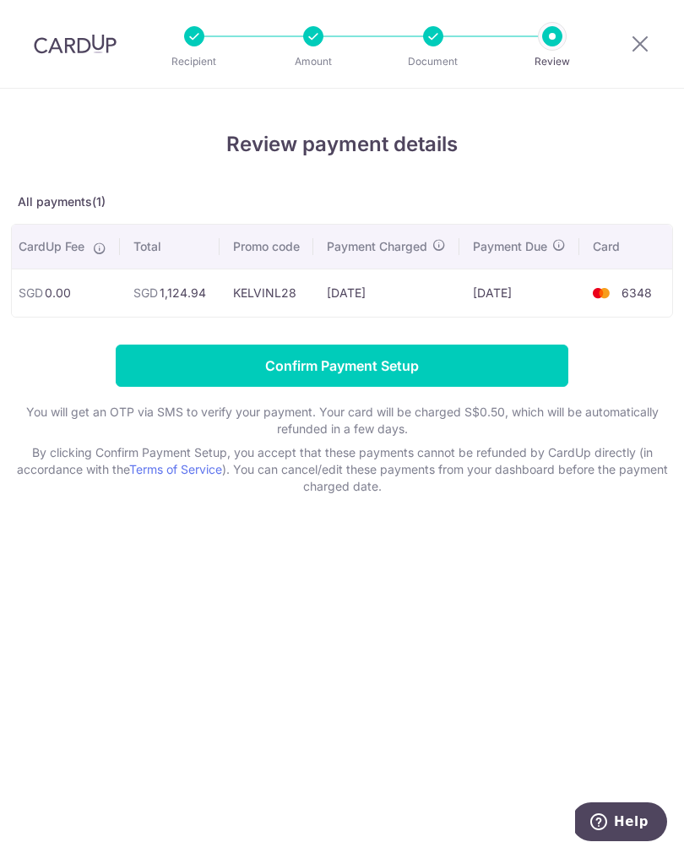
scroll to position [0, 312]
click at [488, 365] on input "Confirm Payment Setup" at bounding box center [342, 365] width 452 height 42
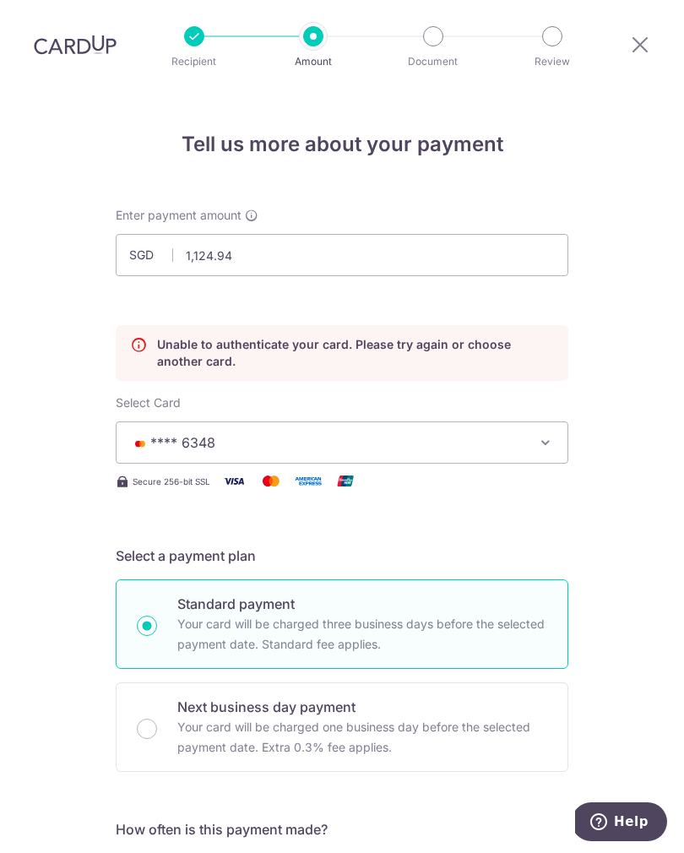
click at [647, 34] on icon at bounding box center [640, 44] width 20 height 21
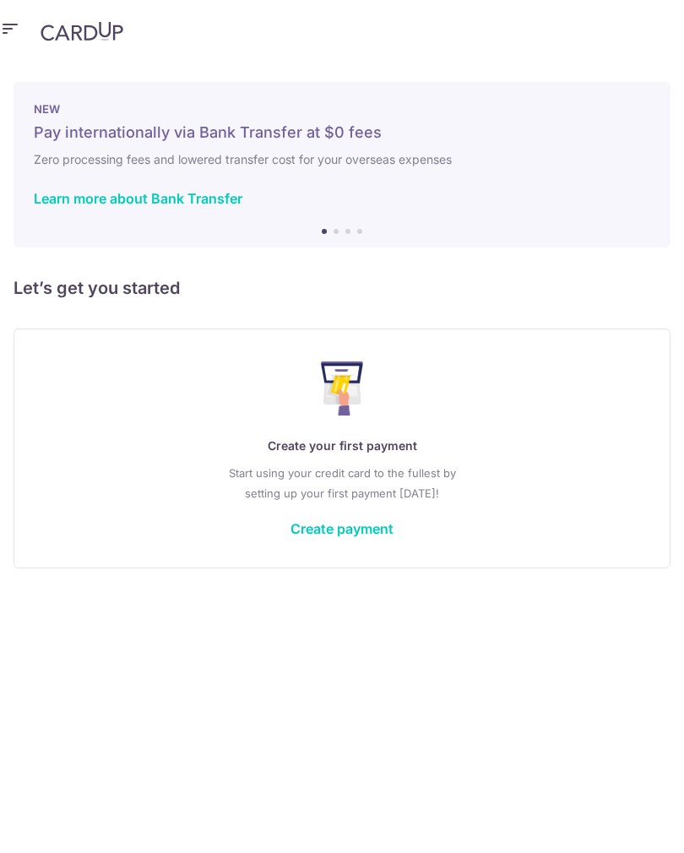
click at [11, 35] on icon "button" at bounding box center [10, 29] width 20 height 21
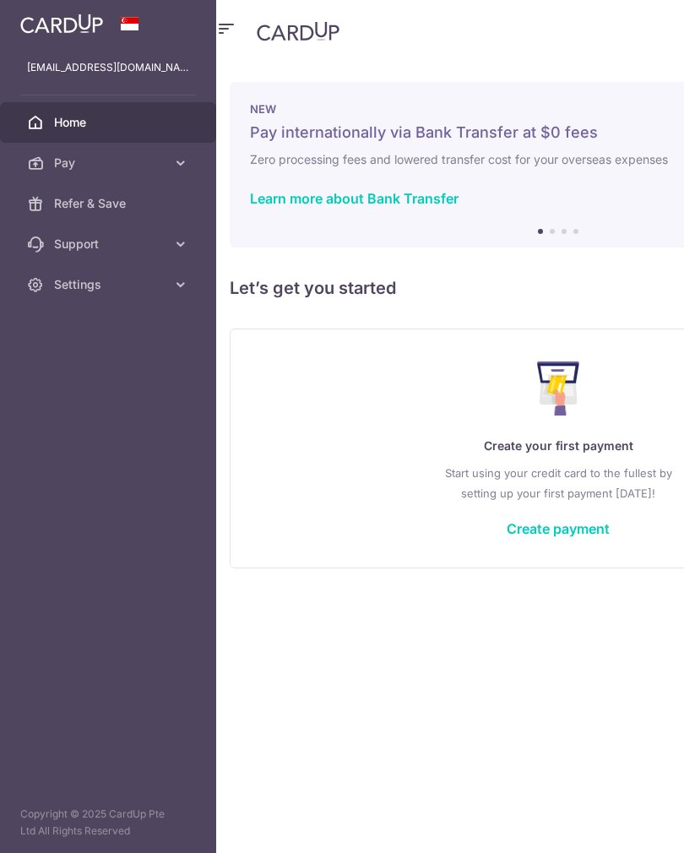
click at [176, 161] on icon at bounding box center [180, 162] width 17 height 17
click at [102, 210] on span "Payments" at bounding box center [109, 203] width 111 height 17
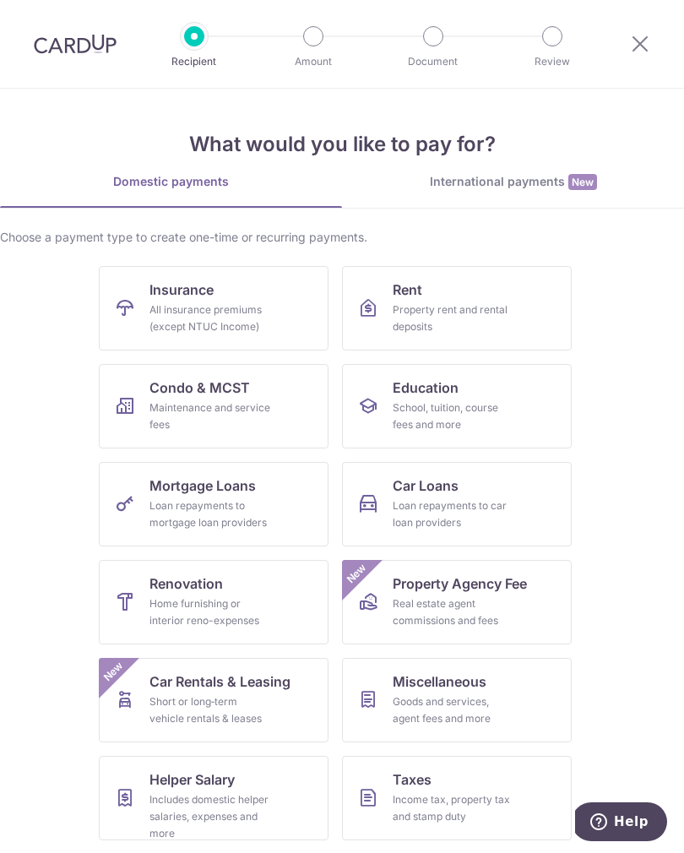
click at [648, 52] on icon at bounding box center [640, 43] width 20 height 21
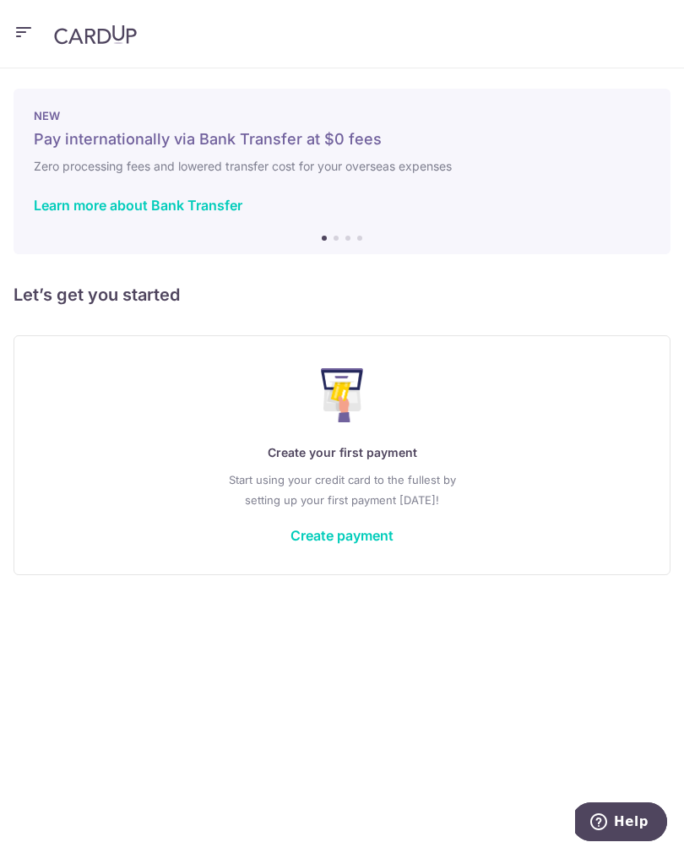
click at [28, 27] on icon "button" at bounding box center [24, 32] width 20 height 21
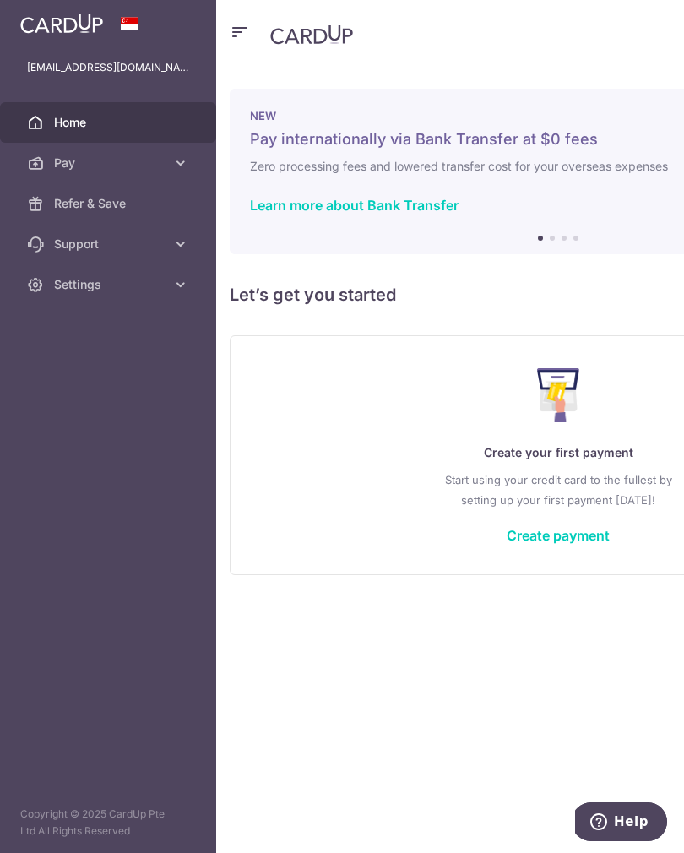
click at [172, 171] on icon at bounding box center [180, 162] width 17 height 17
click at [130, 245] on span "Recipients" at bounding box center [109, 244] width 111 height 17
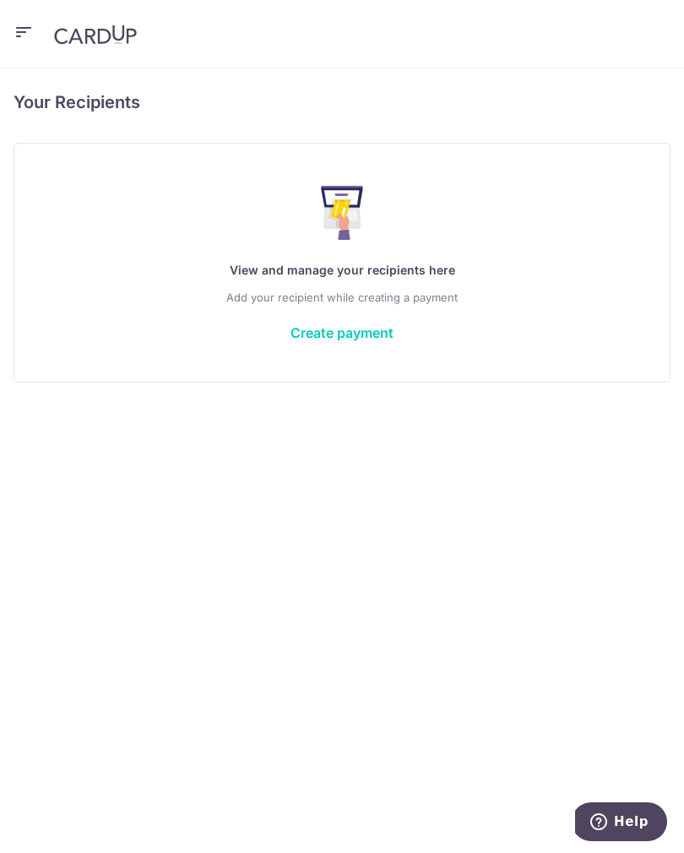
click at [14, 46] on button "button" at bounding box center [24, 33] width 20 height 27
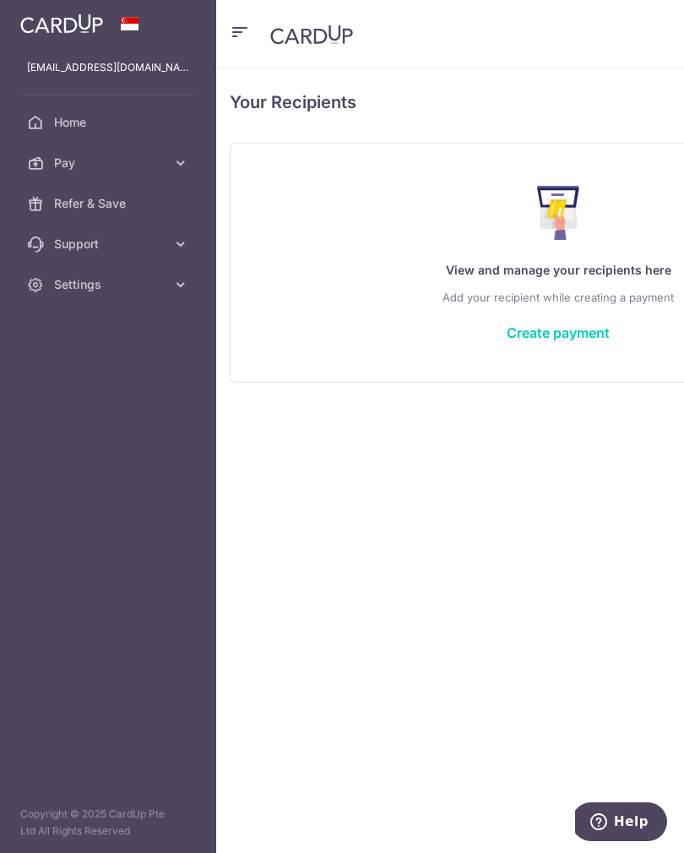
click at [158, 129] on span "Home" at bounding box center [109, 122] width 111 height 17
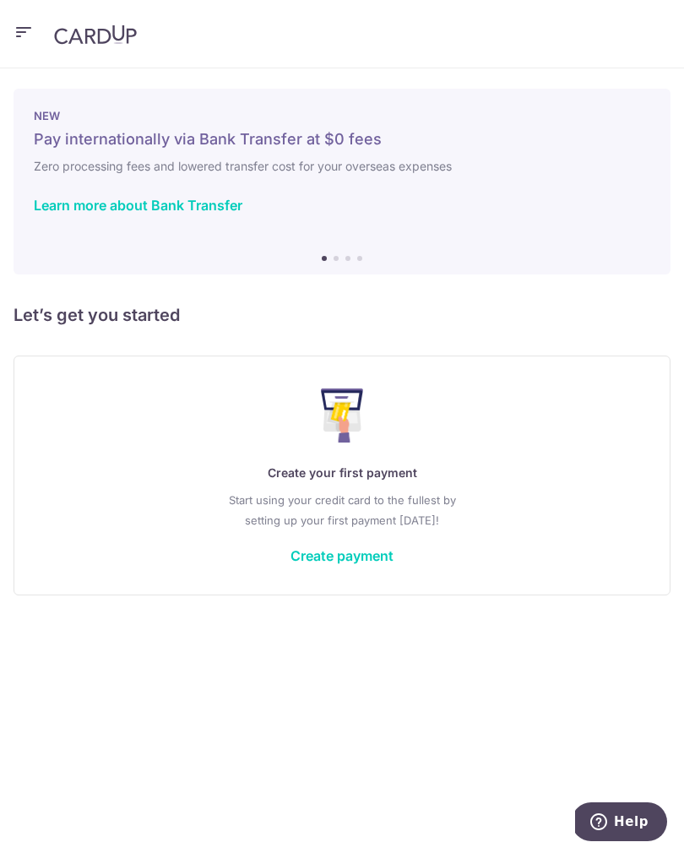
click at [32, 41] on icon "button" at bounding box center [24, 32] width 20 height 21
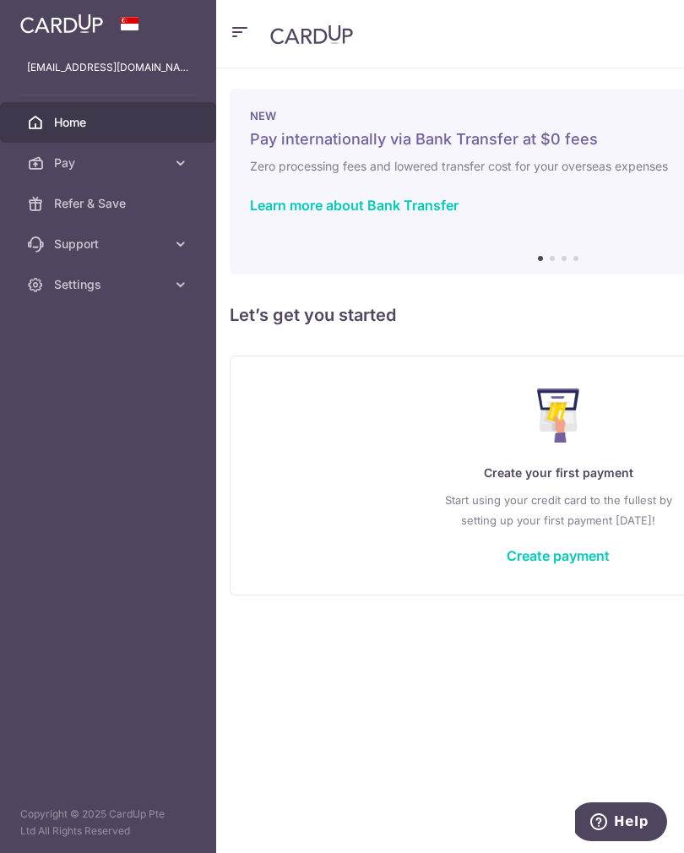
click at [629, 308] on h5 "Let’s get you started" at bounding box center [558, 314] width 657 height 27
click at [577, 560] on link "Create payment" at bounding box center [558, 555] width 103 height 17
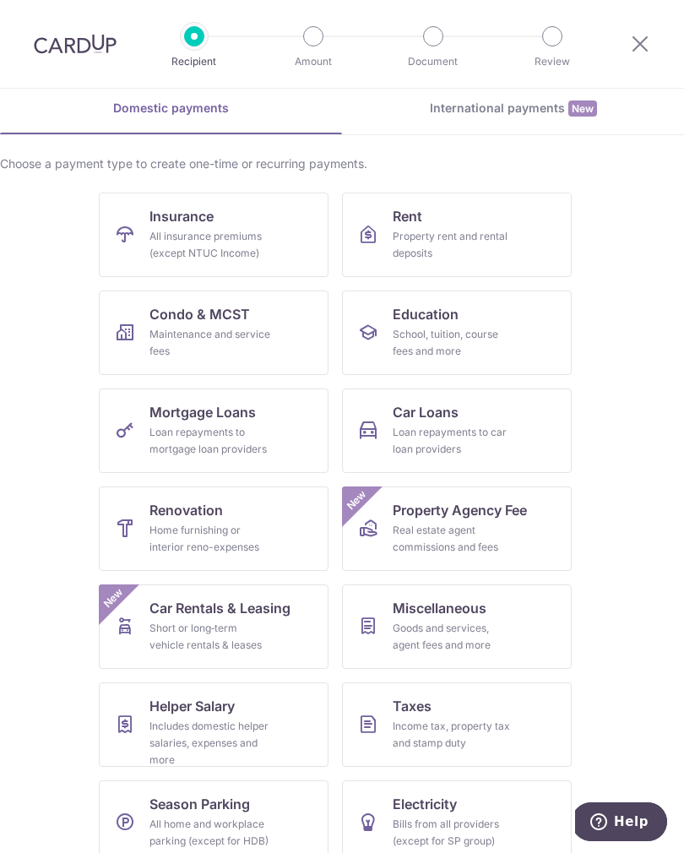
scroll to position [73, 0]
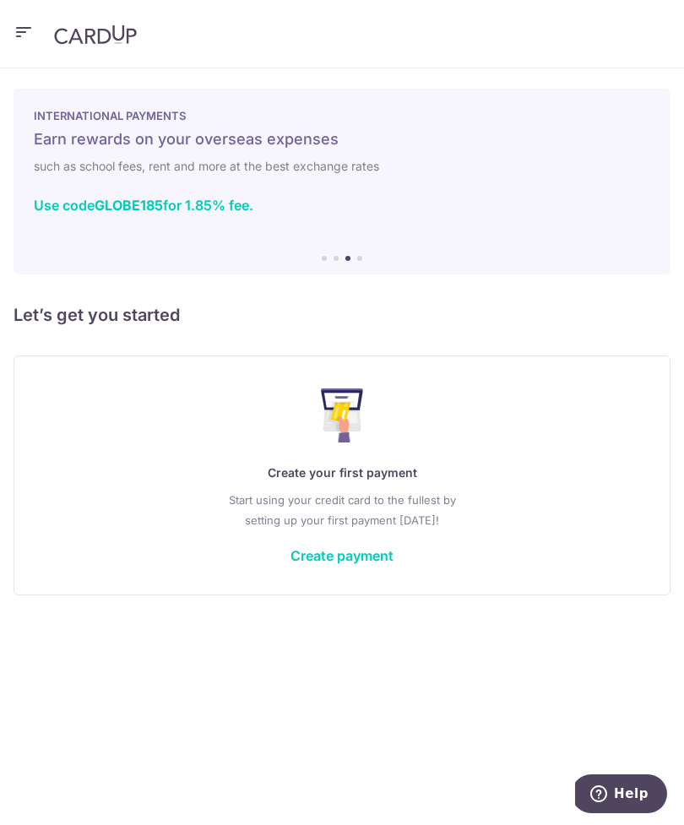
click at [361, 560] on link "Create payment" at bounding box center [341, 555] width 103 height 17
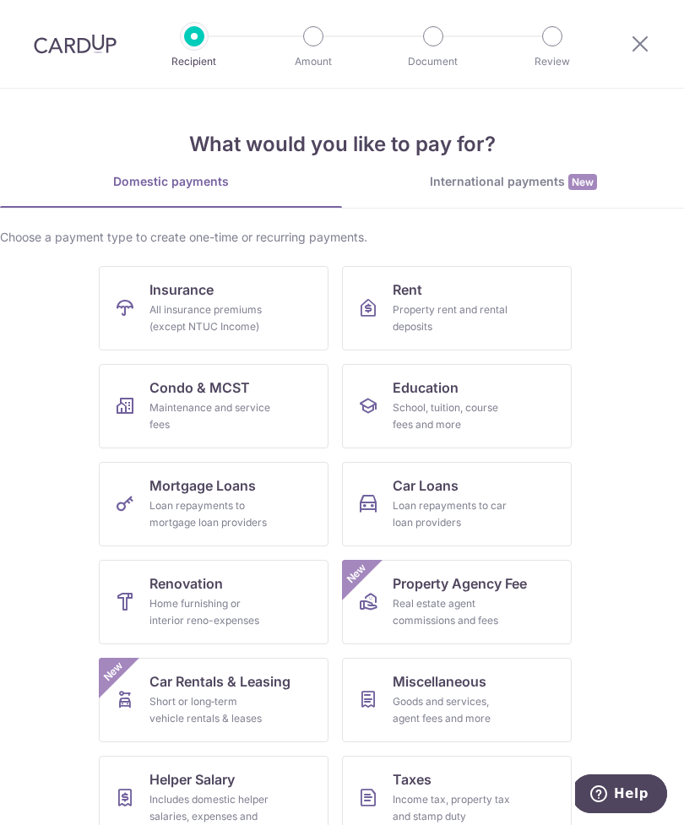
click at [266, 317] on div "All insurance premiums (except NTUC Income)" at bounding box center [210, 318] width 122 height 34
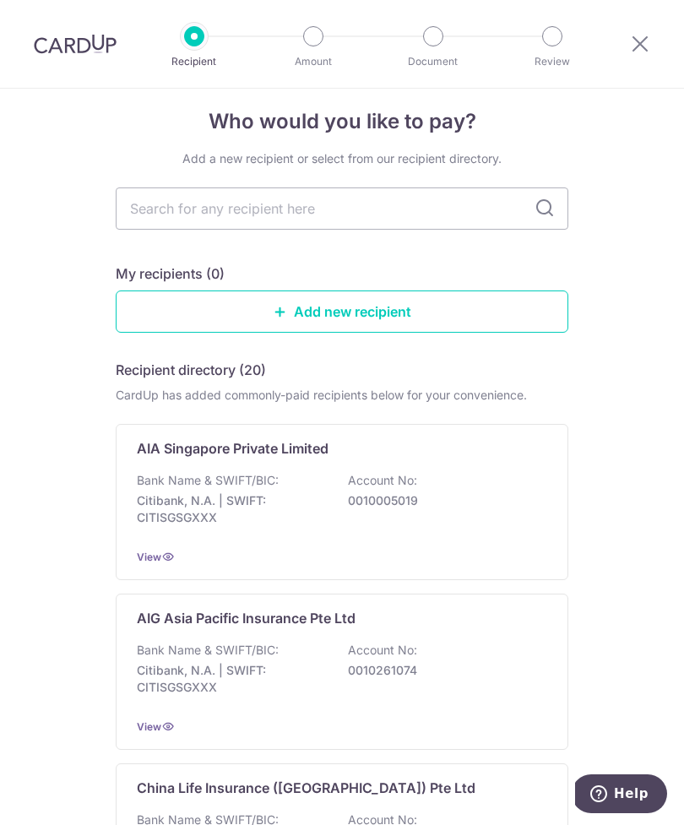
scroll to position [27, 0]
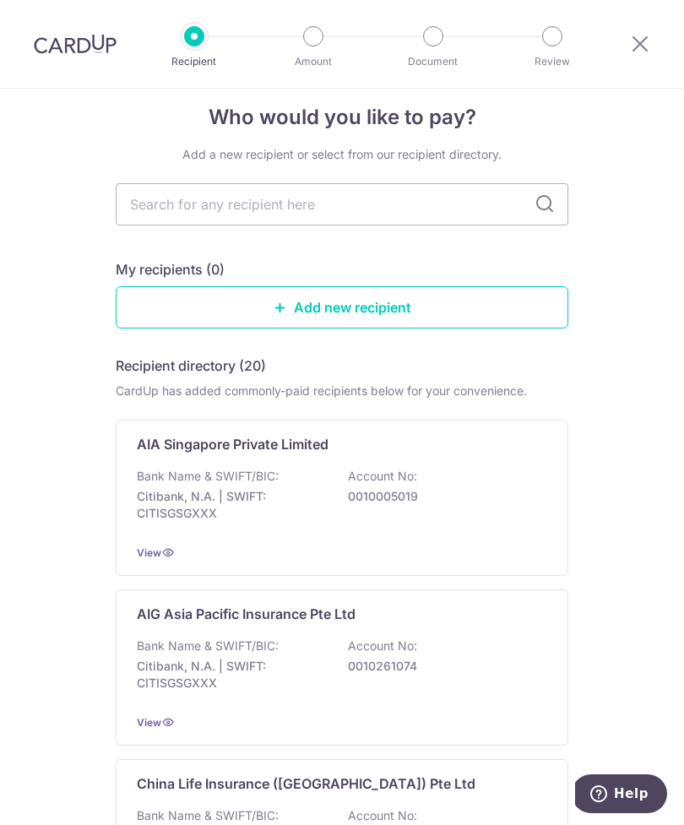
click at [496, 477] on div "Bank Name & SWIFT/BIC: Citibank, N.A. | SWIFT: CITISGSGXXX Account No: 00100050…" at bounding box center [342, 499] width 410 height 62
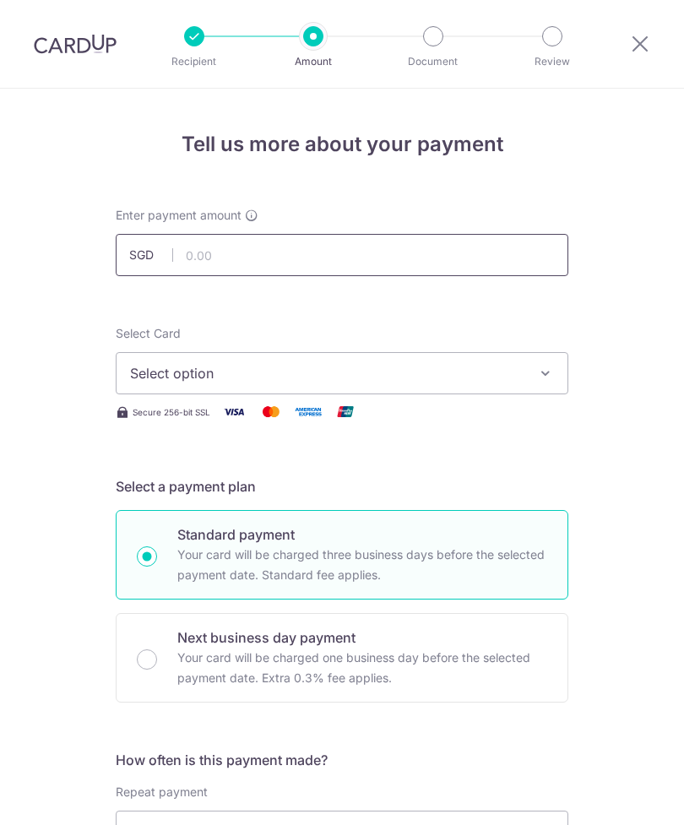
click at [506, 257] on input "text" at bounding box center [342, 255] width 452 height 42
click at [495, 257] on input "text" at bounding box center [342, 255] width 452 height 42
click at [322, 254] on input "text" at bounding box center [342, 255] width 452 height 42
click at [348, 363] on span "Select option" at bounding box center [326, 373] width 393 height 20
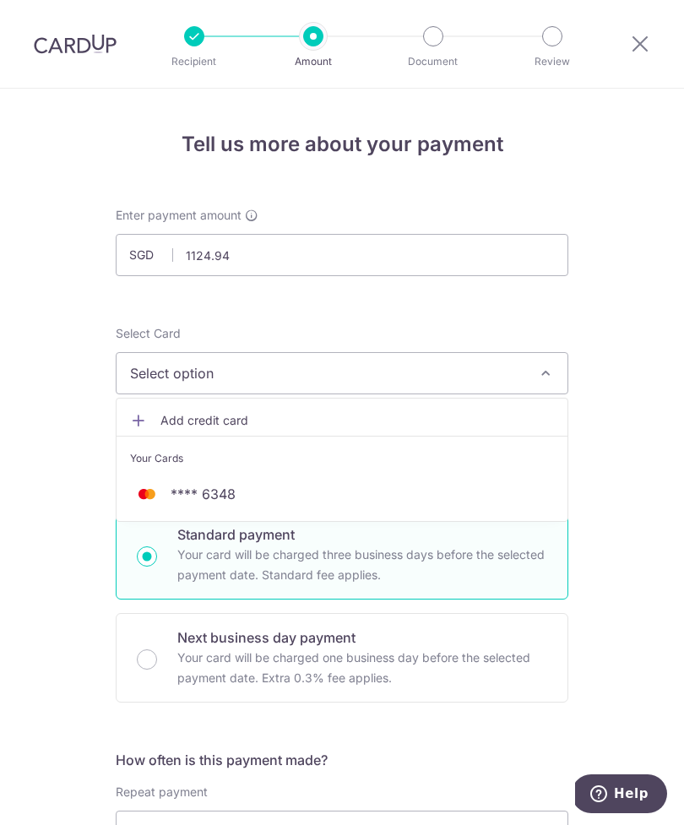
type input "1,124.94"
click at [474, 482] on link "**** 6348" at bounding box center [341, 494] width 451 height 41
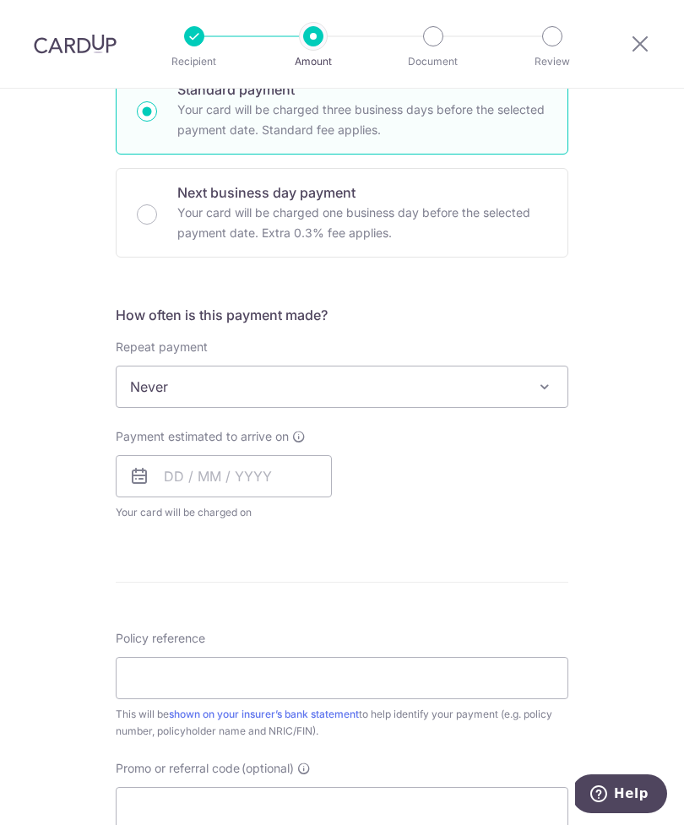
scroll to position [474, 0]
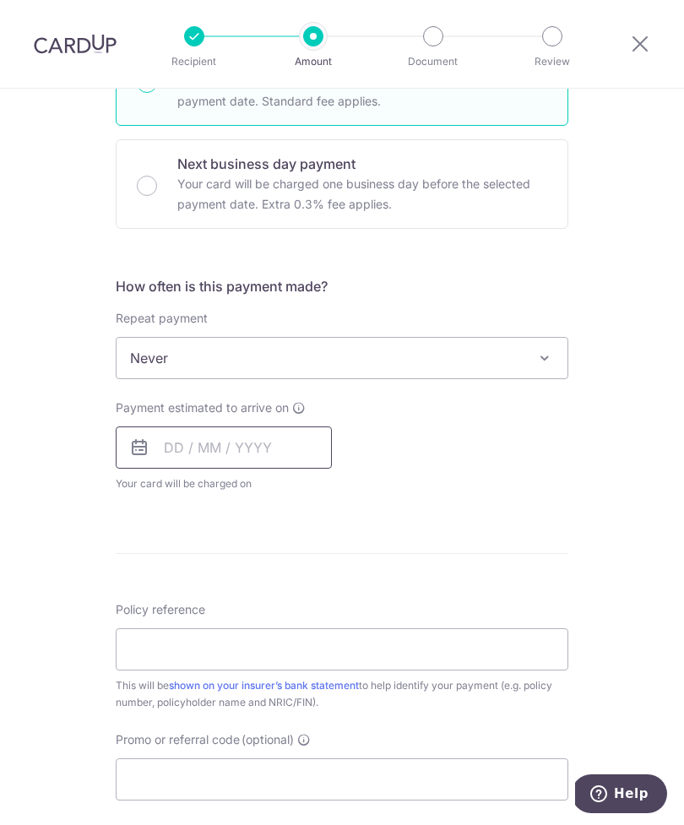
click at [288, 442] on input "text" at bounding box center [224, 447] width 216 height 42
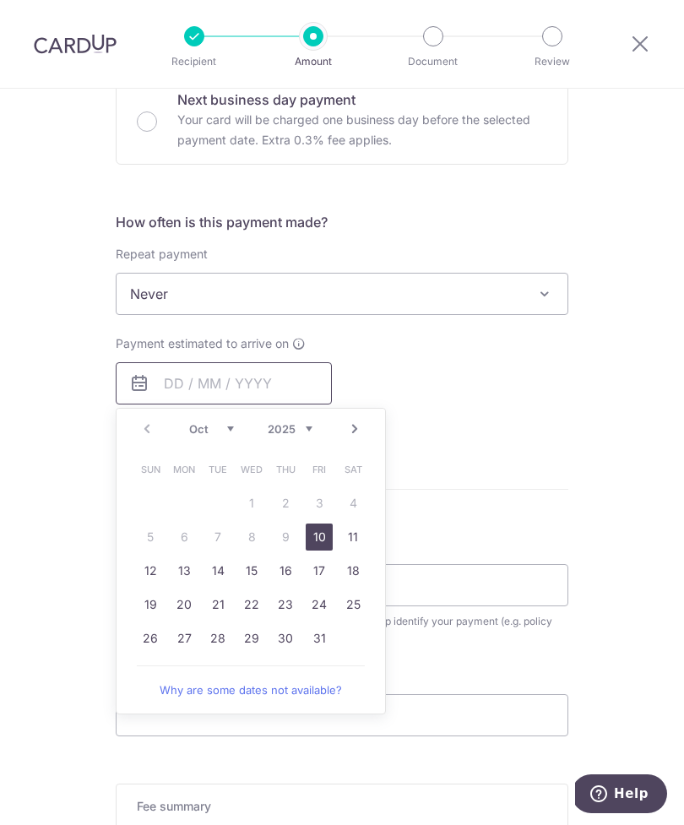
scroll to position [541, 0]
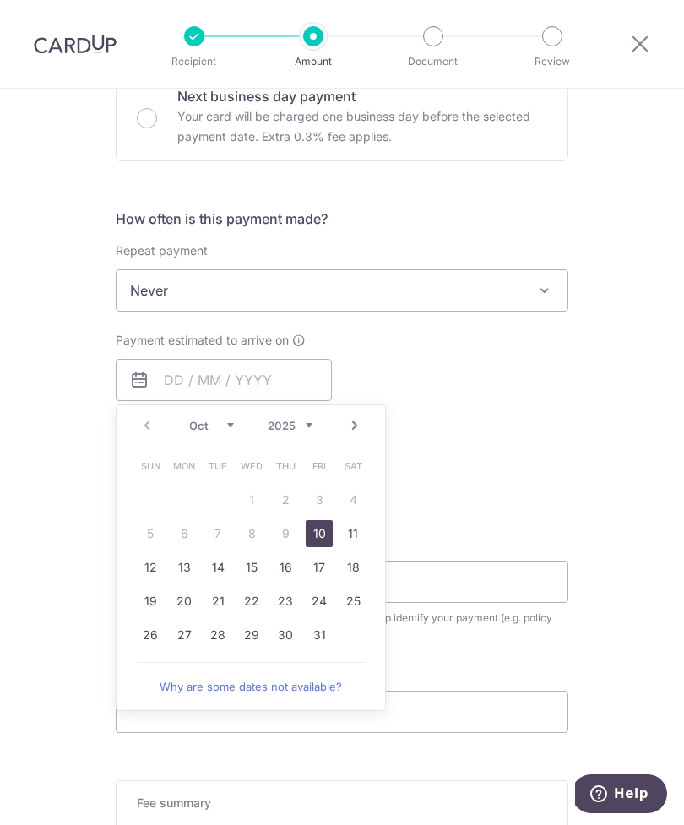
click at [319, 540] on link "10" at bounding box center [319, 533] width 27 height 27
type input "10/10/2025"
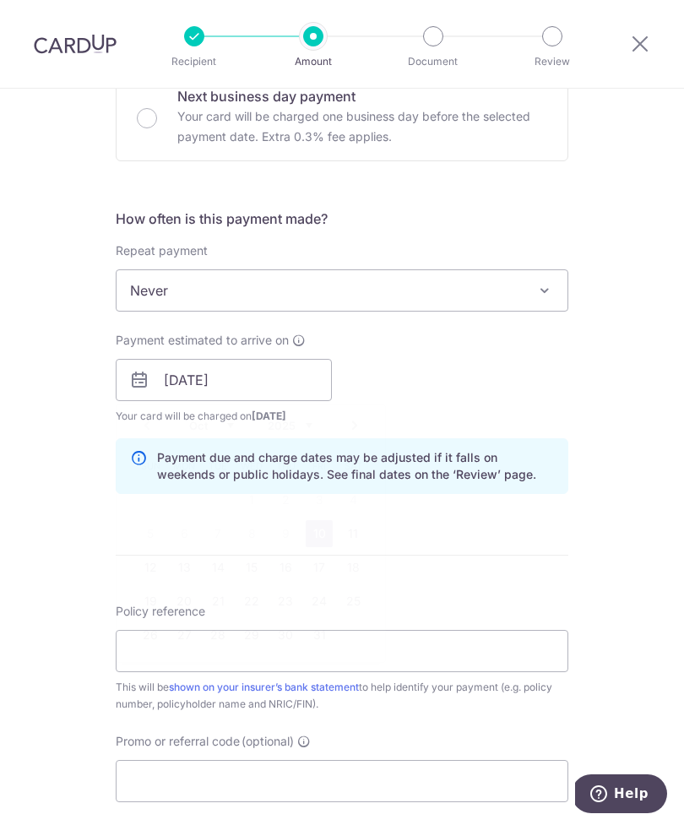
click at [311, 542] on form "Enter payment amount SGD 1,124.94 1124.94 Select Card **** 6348 Add credit card…" at bounding box center [342, 369] width 452 height 1406
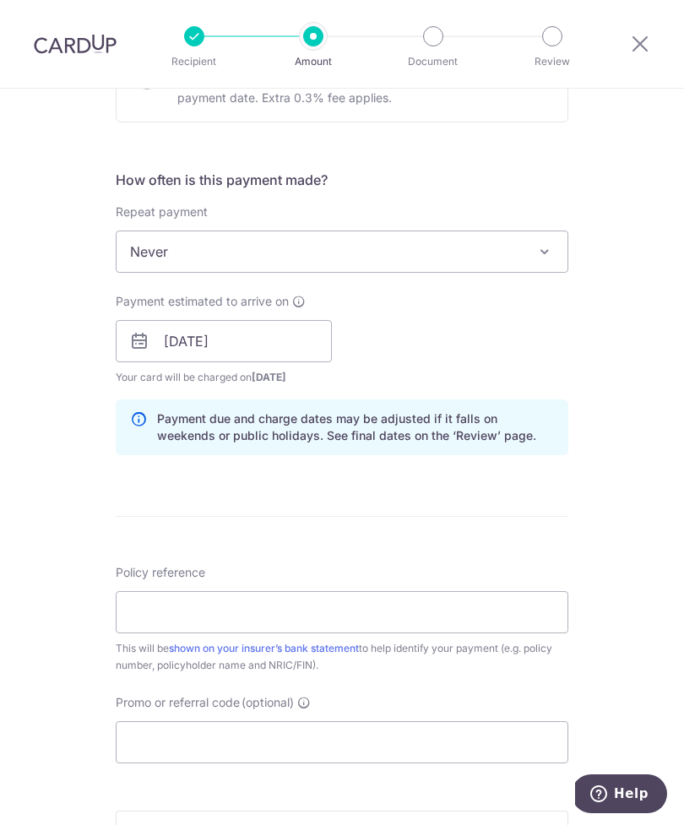
scroll to position [579, 0]
click at [404, 599] on input "Policy reference" at bounding box center [342, 613] width 452 height 42
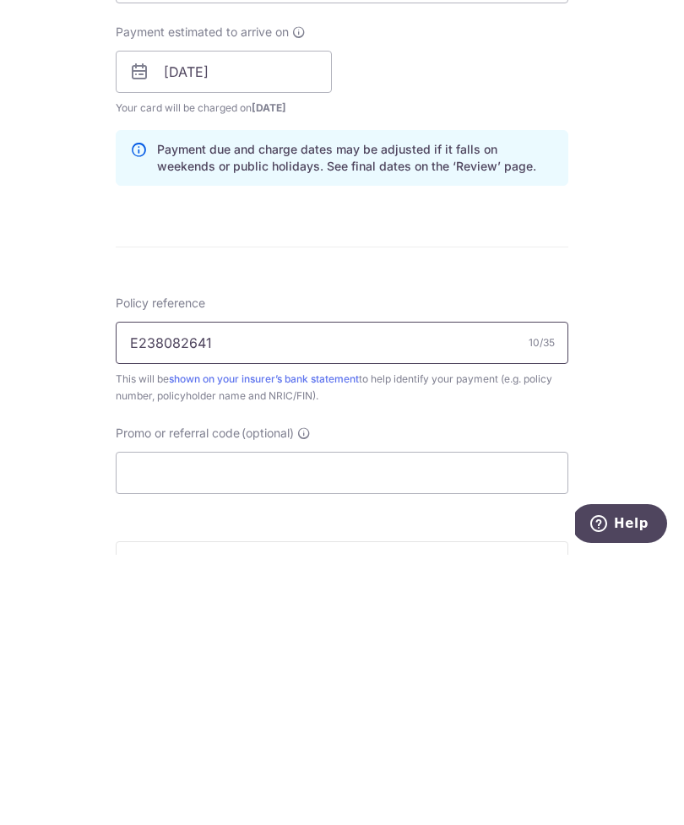
type input "E238082641"
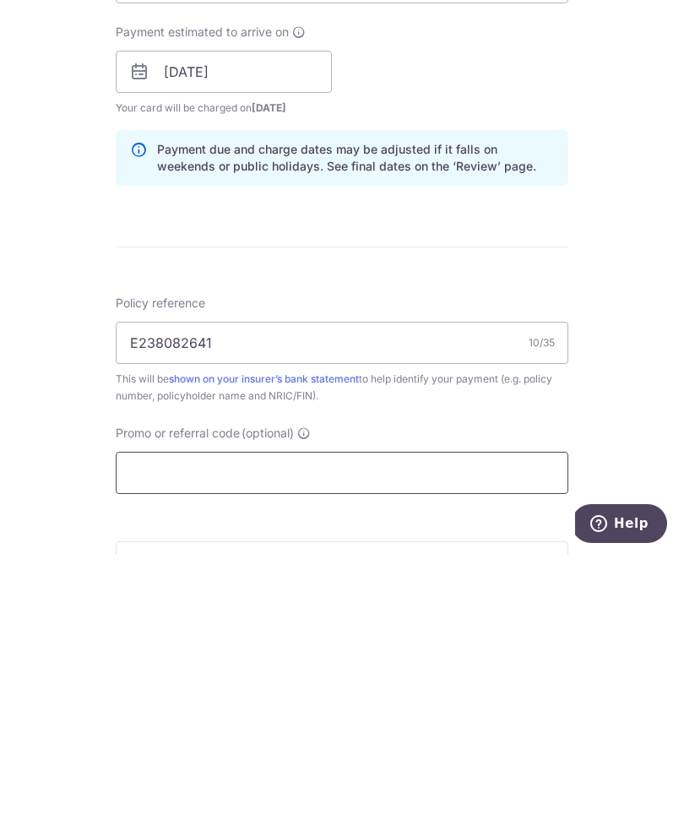
click at [279, 722] on input "Promo or referral code (optional)" at bounding box center [342, 743] width 452 height 42
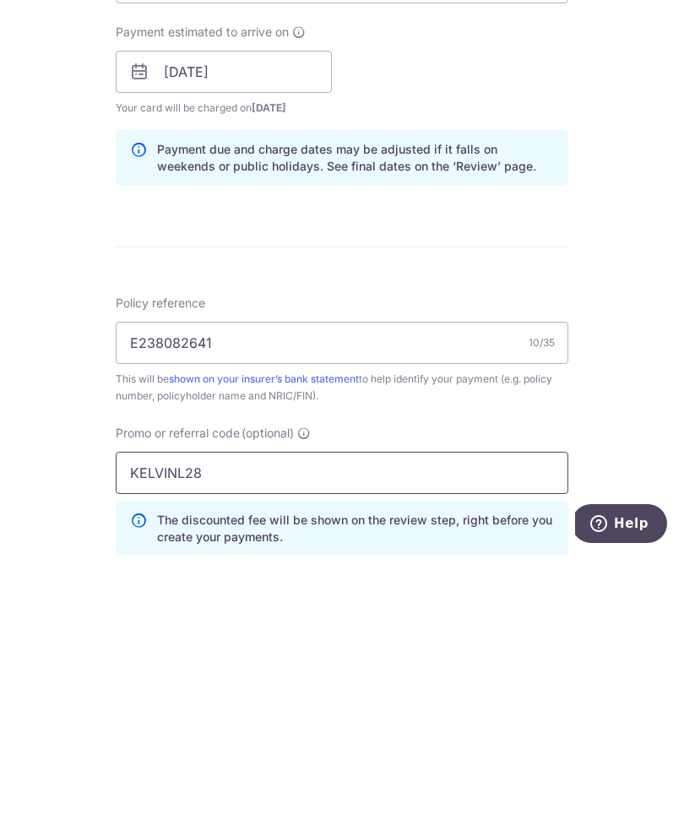
type input "KELVINL28"
click button "Add Card" at bounding box center [0, 0] width 0 height 0
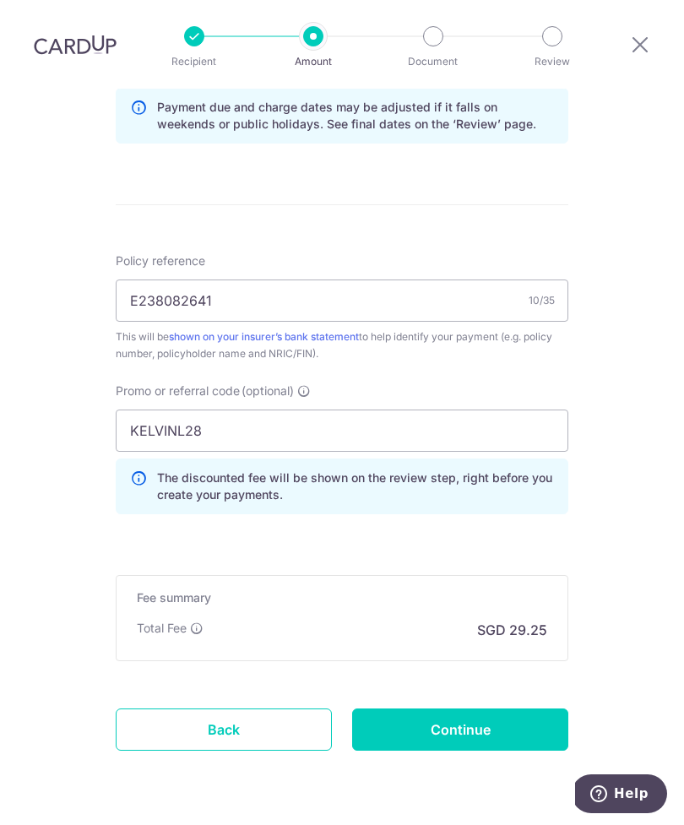
scroll to position [890, 0]
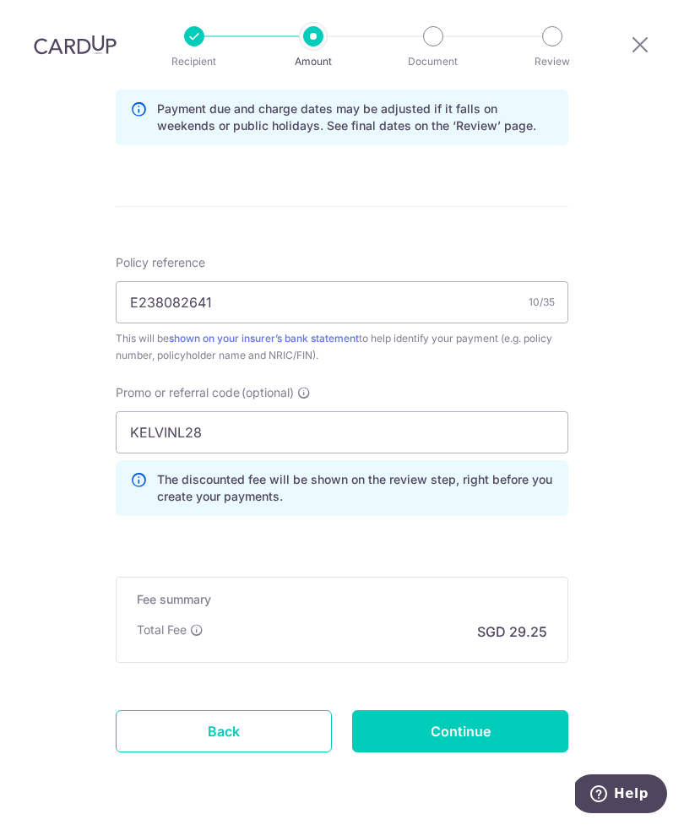
click at [529, 710] on input "Continue" at bounding box center [460, 731] width 216 height 42
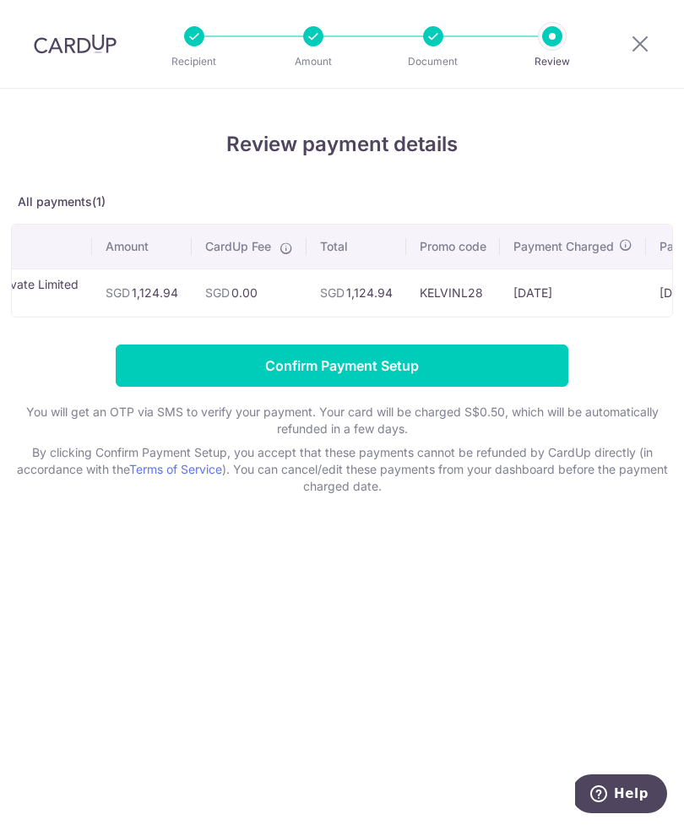
scroll to position [0, 116]
click at [523, 371] on input "Confirm Payment Setup" at bounding box center [342, 365] width 452 height 42
